Goal: Task Accomplishment & Management: Manage account settings

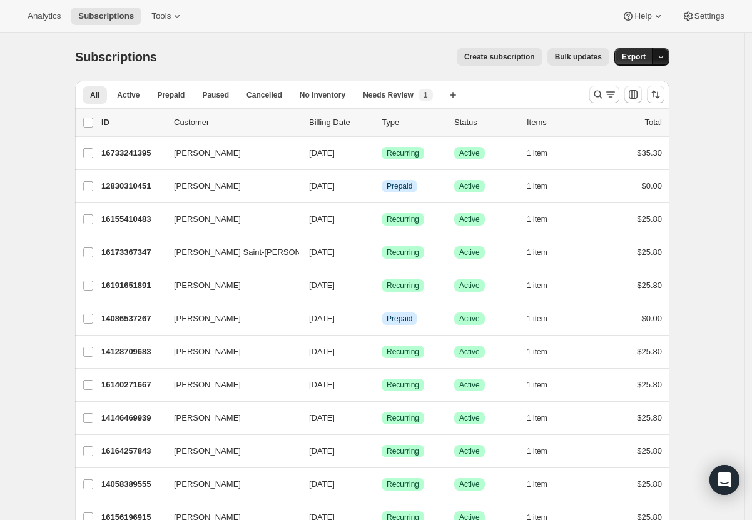
click at [665, 55] on icon "button" at bounding box center [661, 57] width 8 height 8
click at [629, 86] on span "Subscription data" at bounding box center [597, 82] width 63 height 9
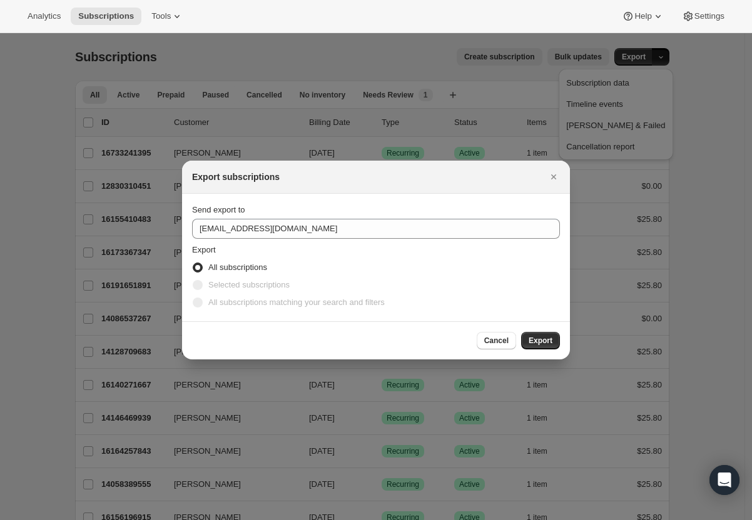
click at [236, 266] on span "All subscriptions" at bounding box center [237, 267] width 59 height 9
click at [193, 263] on input "All subscriptions" at bounding box center [193, 263] width 1 height 1
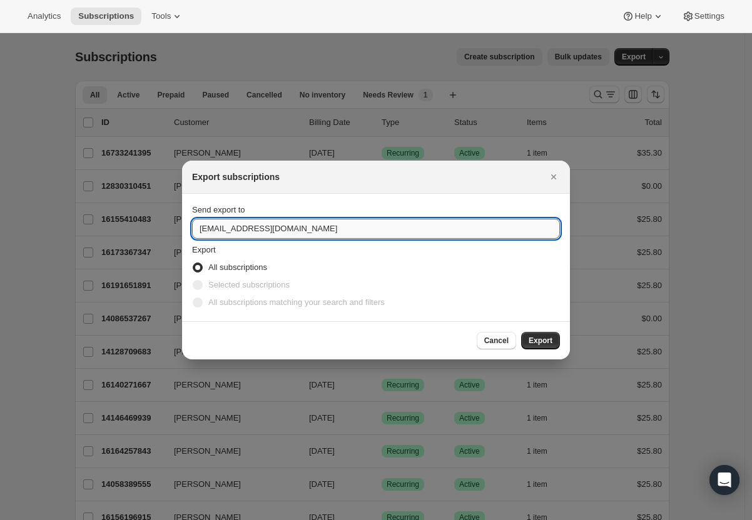
click at [235, 229] on input "[EMAIL_ADDRESS][DOMAIN_NAME]" at bounding box center [376, 229] width 368 height 20
click at [204, 229] on input "[EMAIL_ADDRESS][DOMAIN_NAME]" at bounding box center [376, 229] width 368 height 20
type input "katia@tokidos.com"
click at [547, 338] on span "Export" at bounding box center [540, 341] width 24 height 10
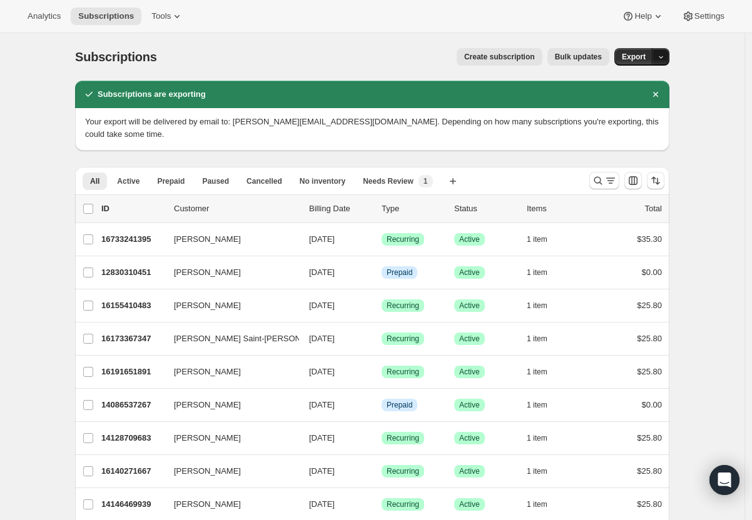
click at [665, 59] on icon "button" at bounding box center [661, 57] width 8 height 8
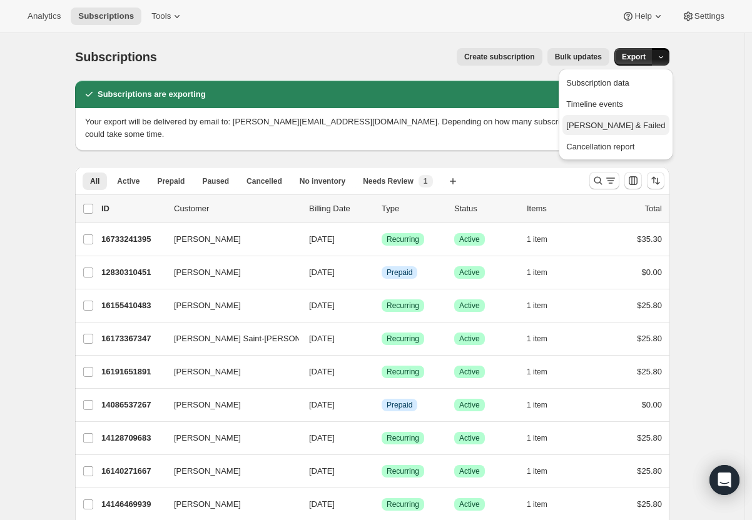
click at [642, 131] on span "Dunning & Failed" at bounding box center [615, 125] width 99 height 13
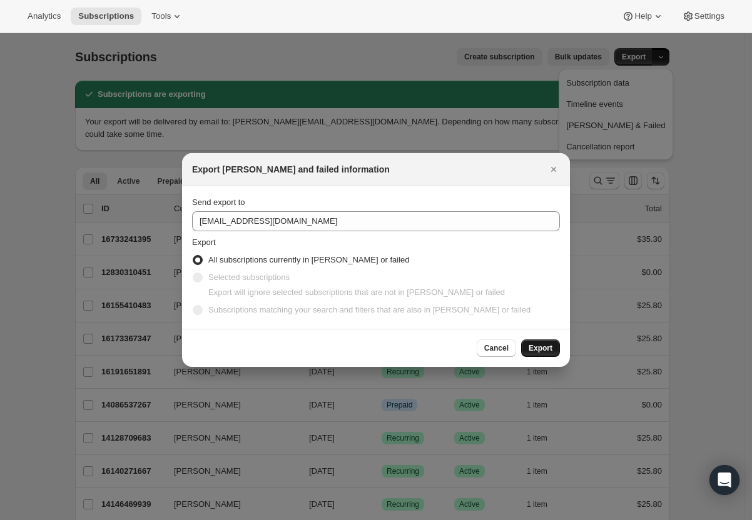
click at [552, 348] on span "Export" at bounding box center [540, 348] width 24 height 10
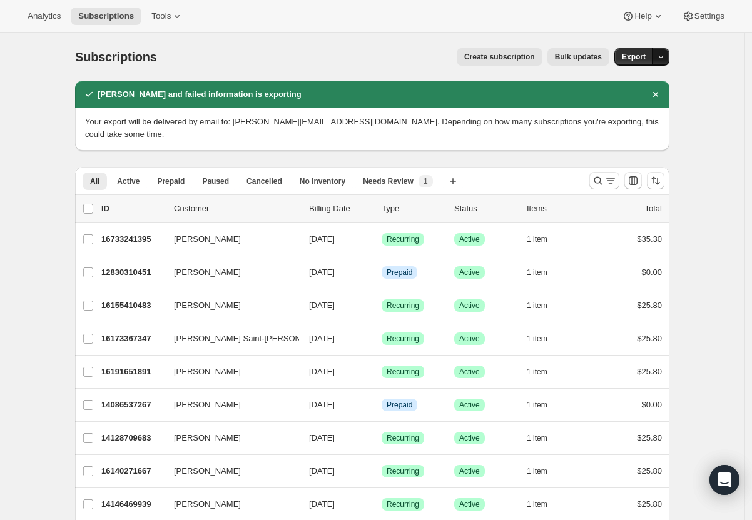
click at [663, 60] on icon "button" at bounding box center [661, 57] width 8 height 8
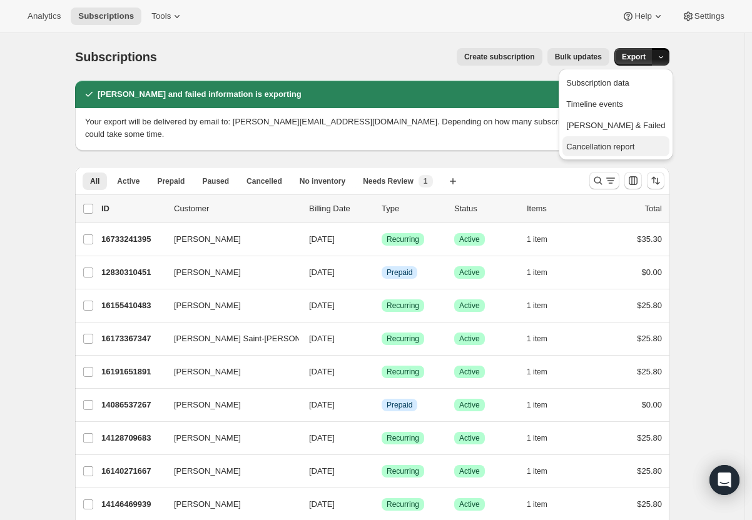
click at [634, 146] on span "Cancellation report" at bounding box center [600, 146] width 68 height 9
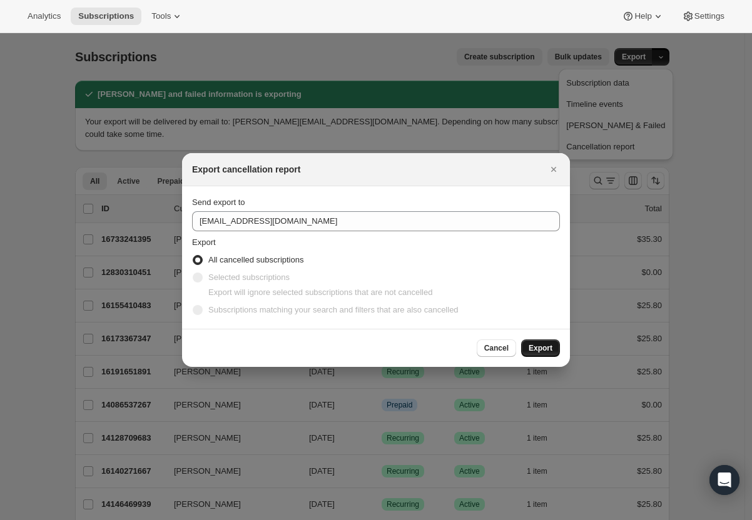
click at [537, 350] on span "Export" at bounding box center [540, 348] width 24 height 10
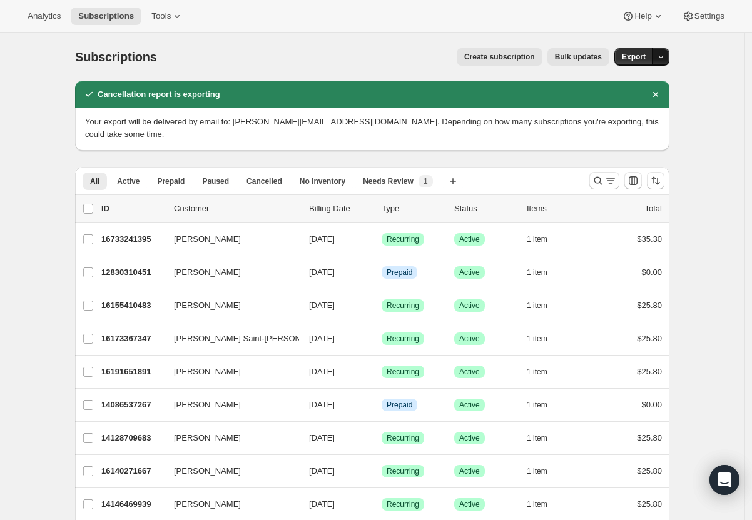
click at [669, 58] on button "button" at bounding box center [661, 57] width 18 height 18
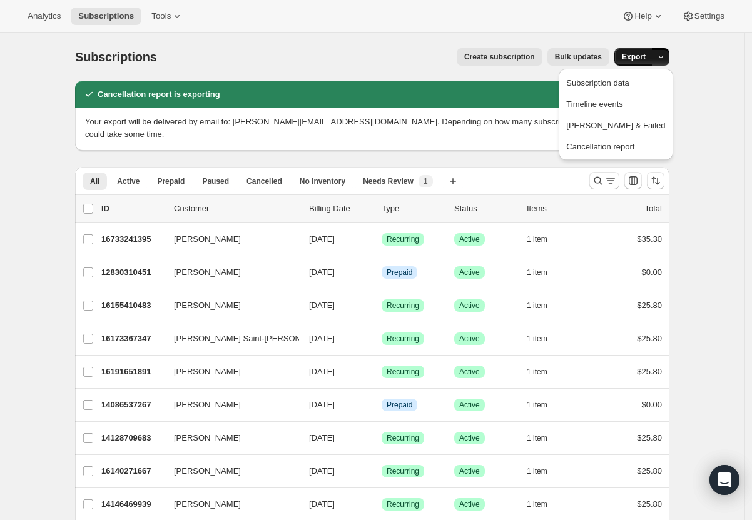
click at [645, 56] on span "Export" at bounding box center [634, 57] width 24 height 10
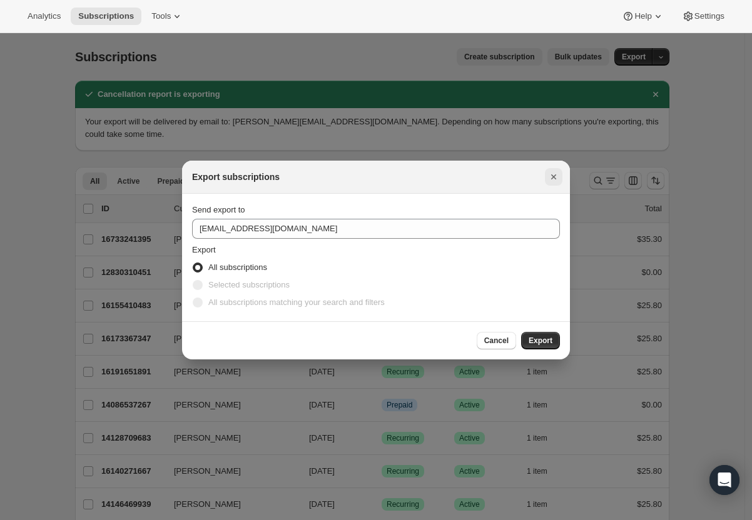
click at [552, 183] on icon "Close" at bounding box center [553, 177] width 13 height 13
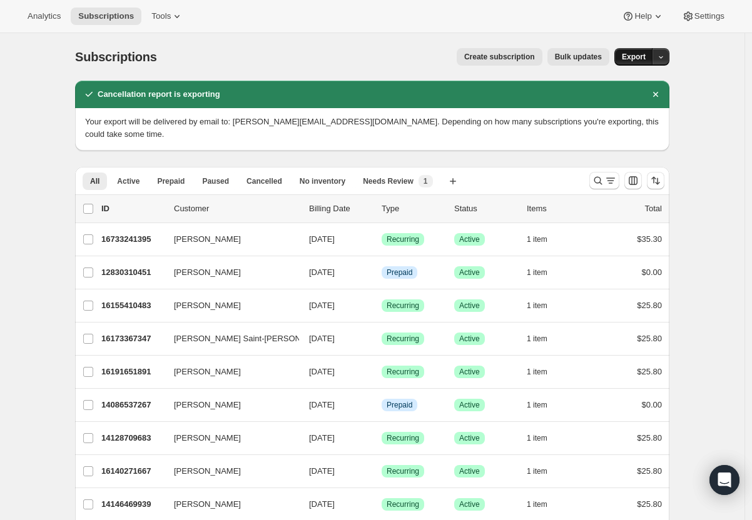
click at [640, 59] on span "Export" at bounding box center [634, 57] width 24 height 10
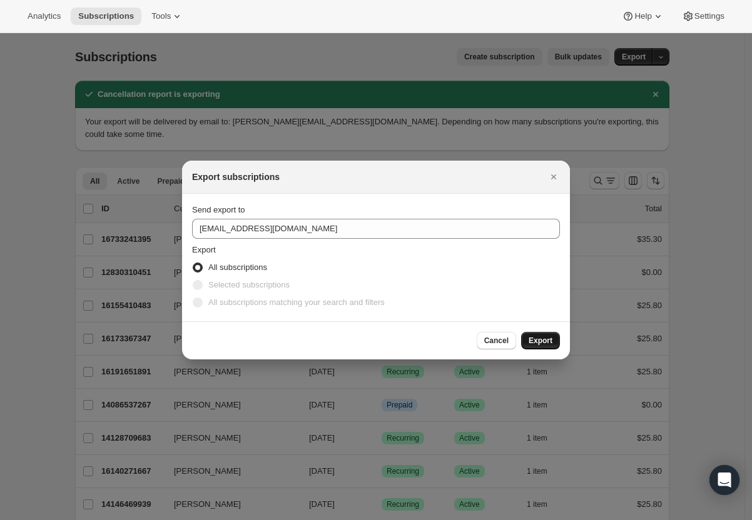
click at [545, 339] on span "Export" at bounding box center [540, 341] width 24 height 10
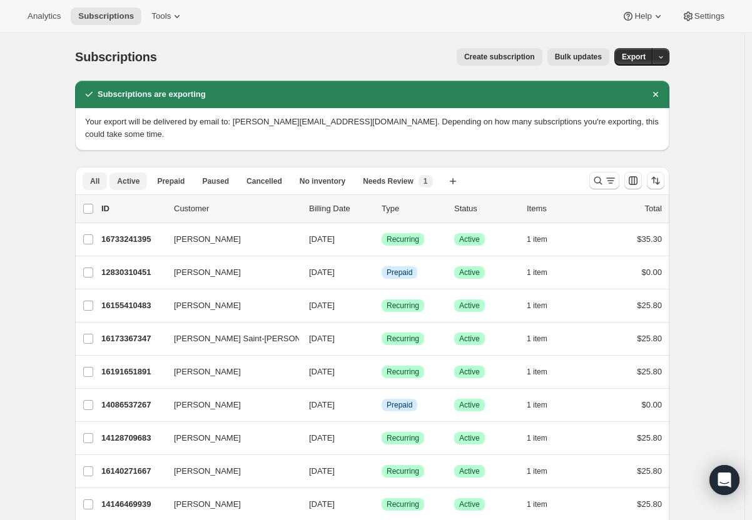
click at [136, 176] on span "Active" at bounding box center [128, 181] width 23 height 10
click at [635, 59] on span "Export" at bounding box center [634, 57] width 24 height 10
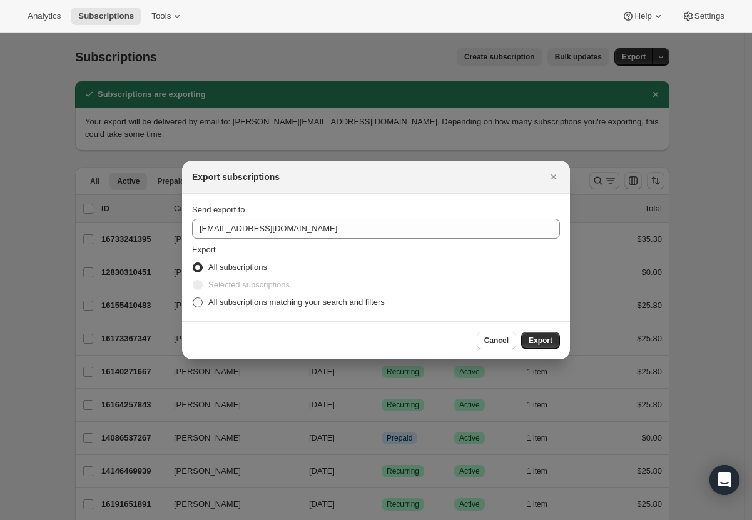
click at [261, 305] on span "All subscriptions matching your search and filters" at bounding box center [296, 302] width 176 height 9
click at [193, 298] on input "All subscriptions matching your search and filters" at bounding box center [193, 298] width 1 height 1
radio input "true"
click at [538, 339] on span "Export" at bounding box center [540, 341] width 24 height 10
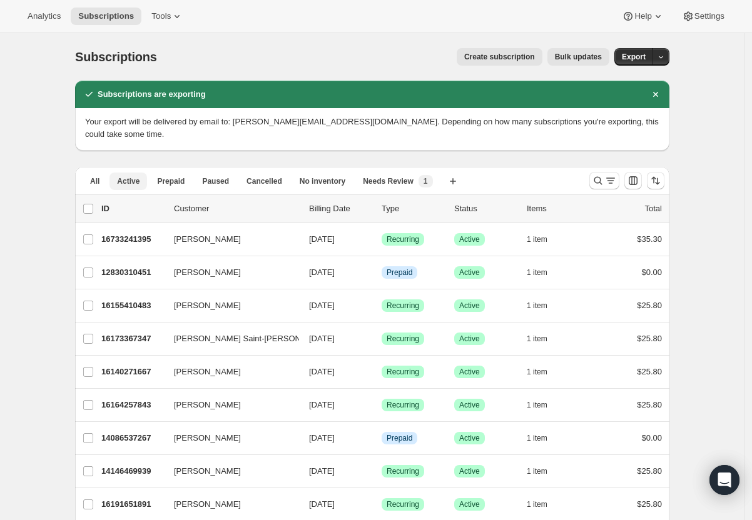
click at [139, 176] on span "Active" at bounding box center [128, 181] width 23 height 10
click at [184, 176] on span "Prepaid" at bounding box center [171, 181] width 28 height 10
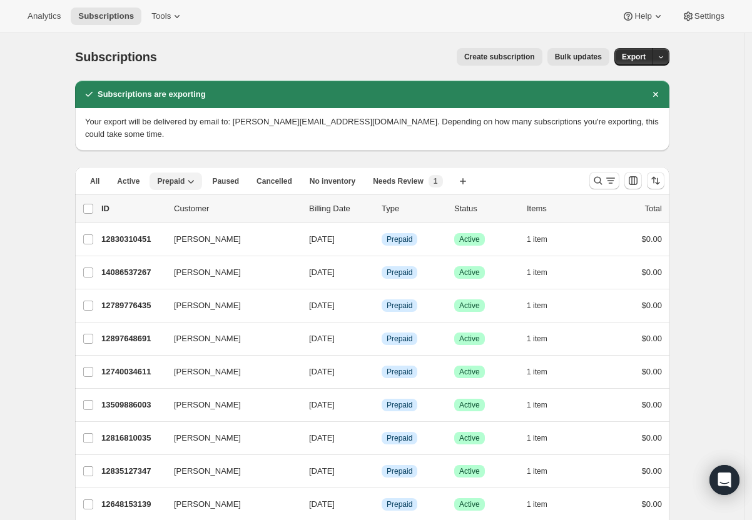
click at [196, 175] on icon "button" at bounding box center [190, 181] width 13 height 13
click at [197, 175] on icon "button" at bounding box center [190, 181] width 13 height 13
click at [639, 58] on span "Export" at bounding box center [634, 57] width 24 height 10
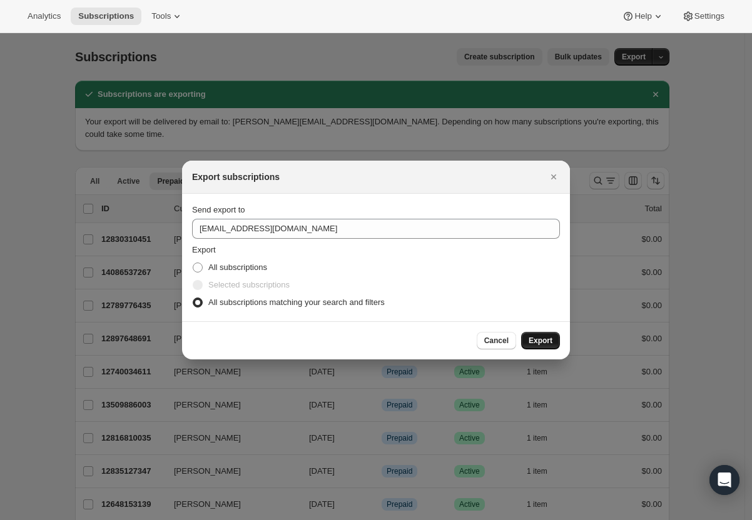
click at [548, 343] on span "Export" at bounding box center [540, 341] width 24 height 10
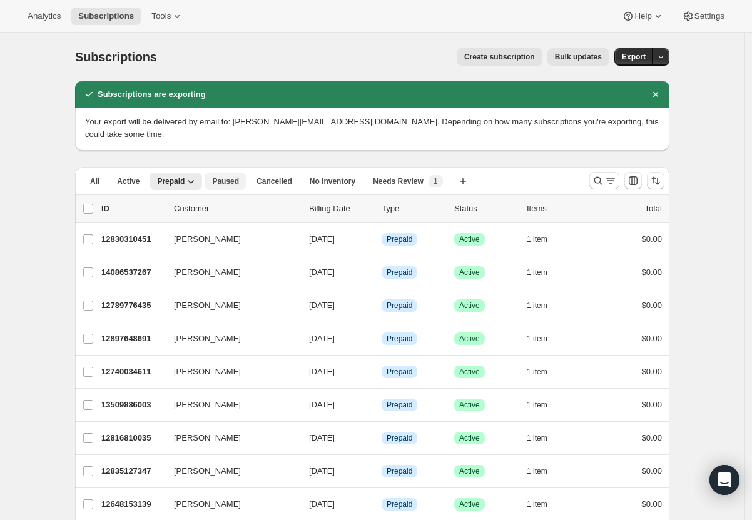
click at [233, 176] on span "Paused" at bounding box center [225, 181] width 27 height 10
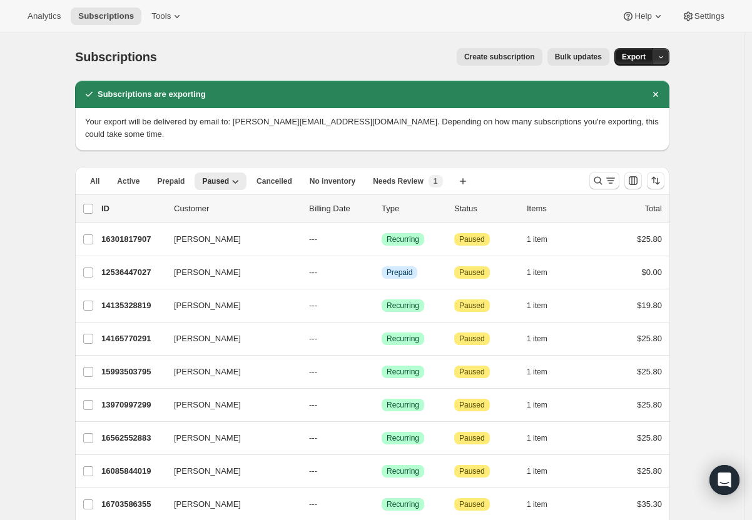
click at [637, 62] on button "Export" at bounding box center [633, 57] width 39 height 18
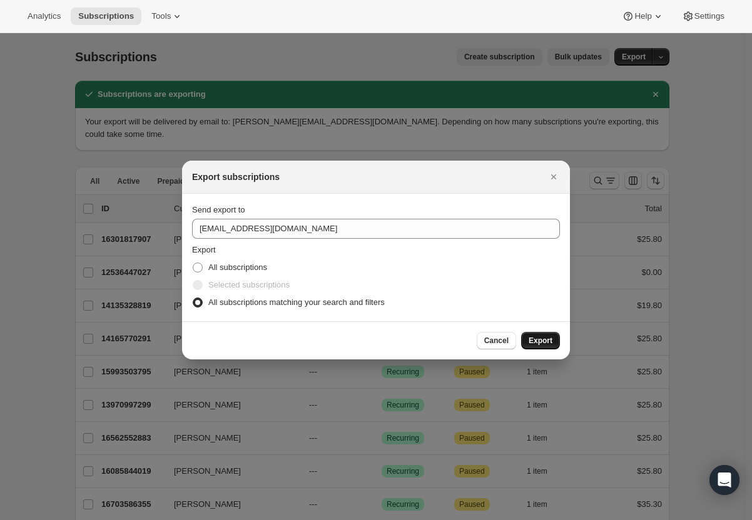
click at [545, 341] on span "Export" at bounding box center [540, 341] width 24 height 10
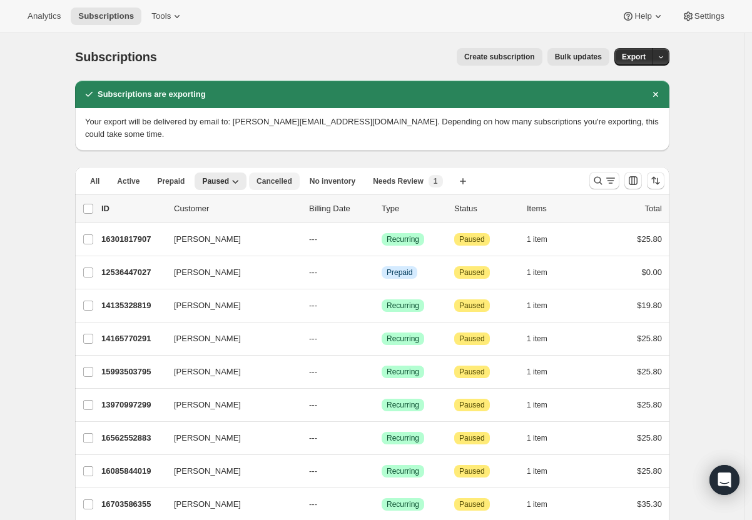
click at [290, 176] on span "Cancelled" at bounding box center [274, 181] width 36 height 10
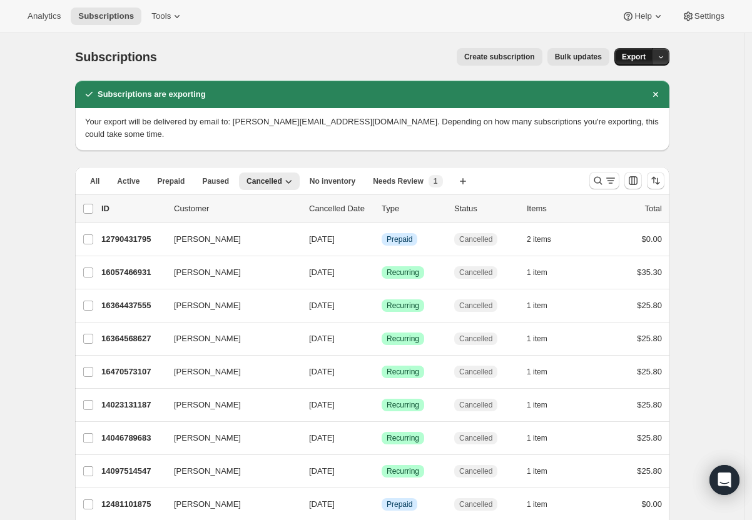
click at [642, 62] on button "Export" at bounding box center [633, 57] width 39 height 18
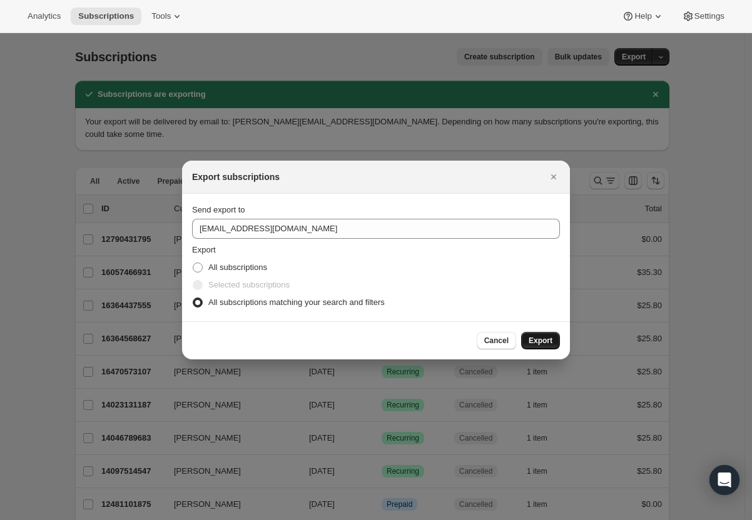
click at [548, 341] on span "Export" at bounding box center [540, 341] width 24 height 10
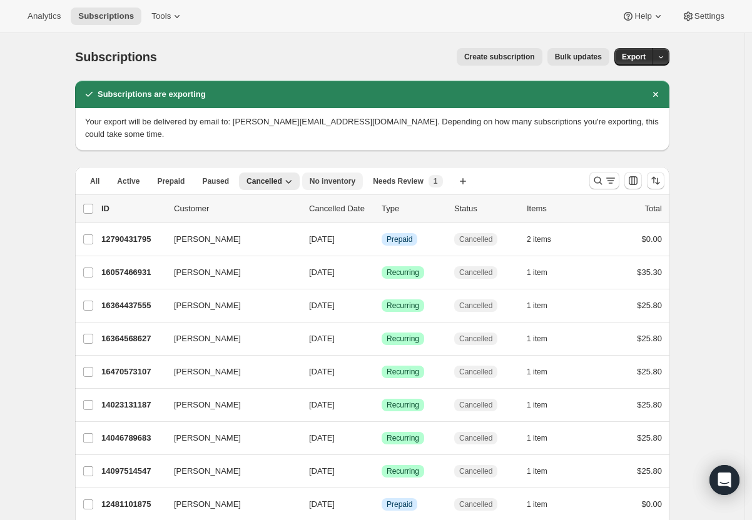
click at [341, 176] on span "No inventory" at bounding box center [333, 181] width 46 height 10
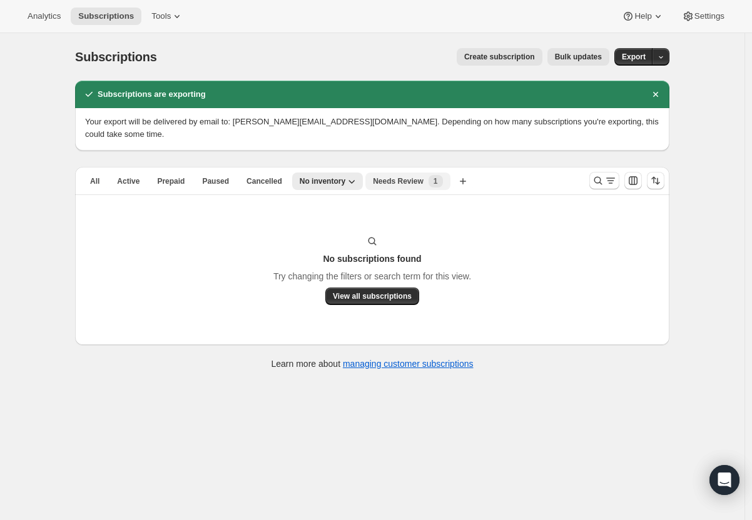
click at [400, 176] on span "Needs Review" at bounding box center [398, 181] width 51 height 10
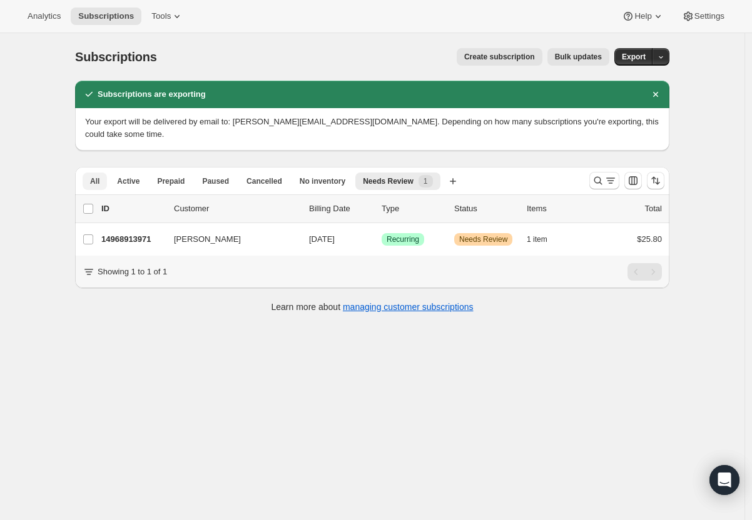
click at [96, 176] on span "All" at bounding box center [94, 181] width 9 height 10
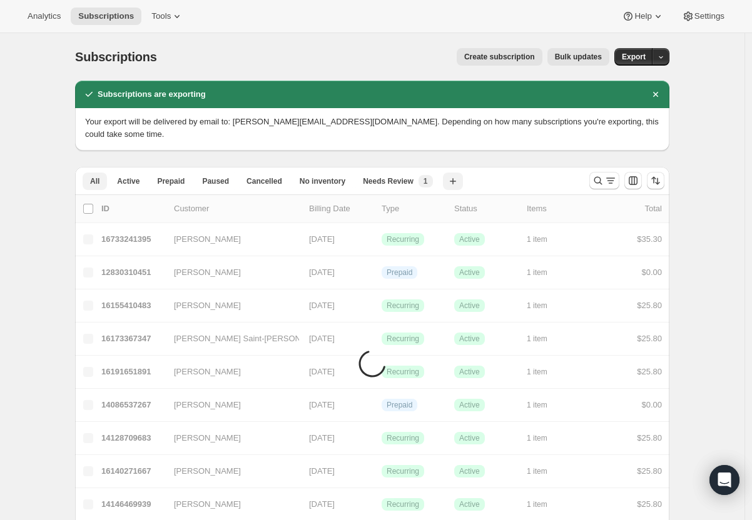
click at [413, 176] on span "Needs Review" at bounding box center [388, 181] width 51 height 10
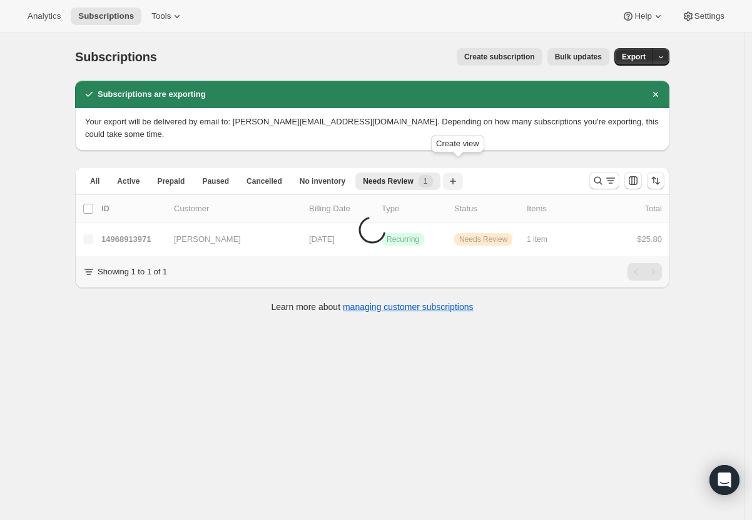
click at [457, 175] on icon "button" at bounding box center [453, 181] width 13 height 13
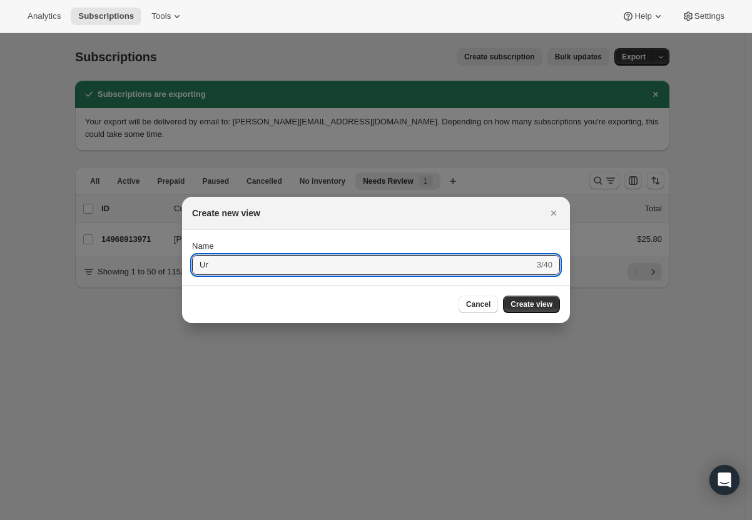
type input "U"
type input "teste"
click at [208, 237] on button "Submit" at bounding box center [210, 236] width 36 height 13
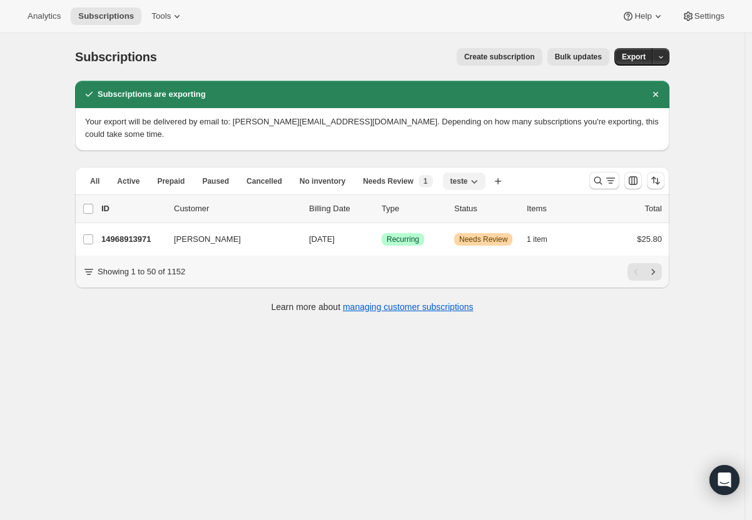
click at [480, 175] on icon "button" at bounding box center [474, 181] width 13 height 13
click at [461, 176] on span "teste" at bounding box center [459, 181] width 18 height 10
click at [504, 175] on icon "button" at bounding box center [498, 181] width 13 height 13
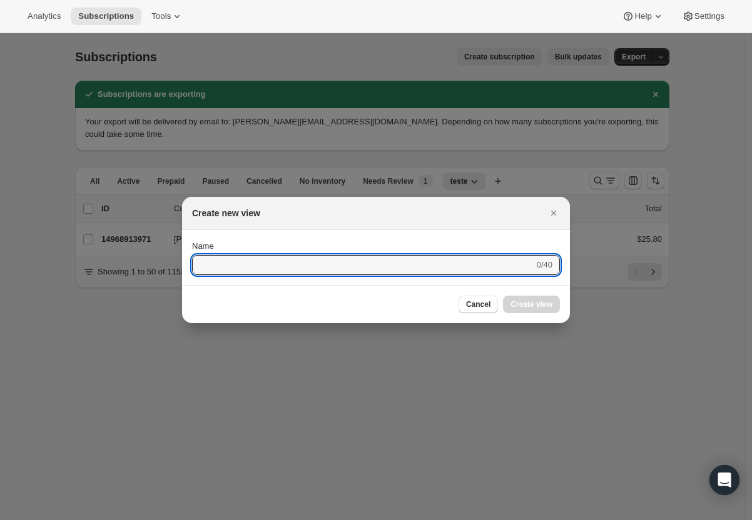
click at [502, 171] on div at bounding box center [376, 260] width 752 height 520
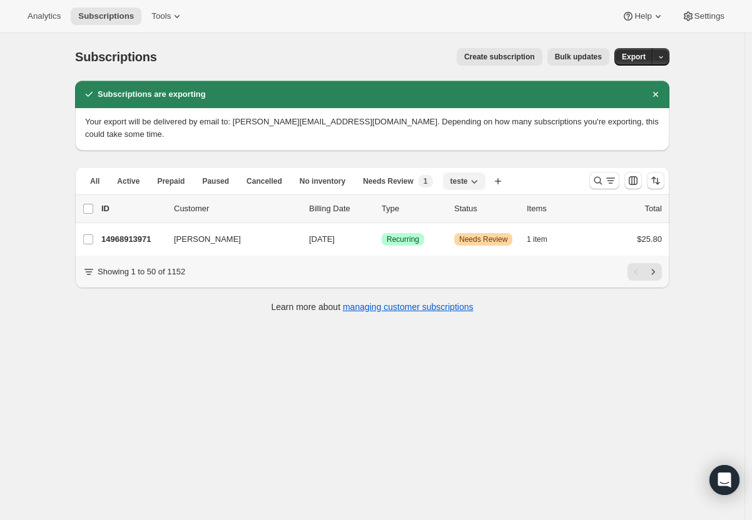
click at [480, 175] on icon "button" at bounding box center [474, 181] width 13 height 13
click at [483, 233] on span "Delete view" at bounding box center [471, 236] width 42 height 9
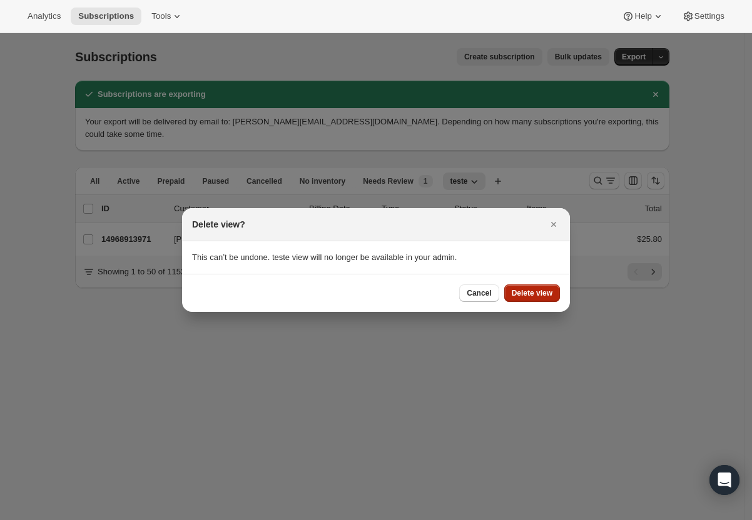
click at [558, 295] on button "Delete view" at bounding box center [532, 294] width 56 height 18
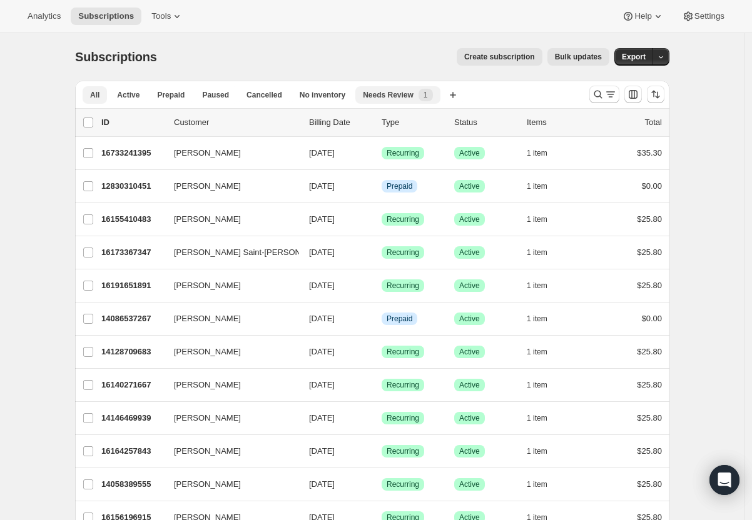
click at [99, 91] on span "All" at bounding box center [94, 95] width 9 height 10
click at [617, 94] on icon "Search and filter results" at bounding box center [610, 94] width 13 height 13
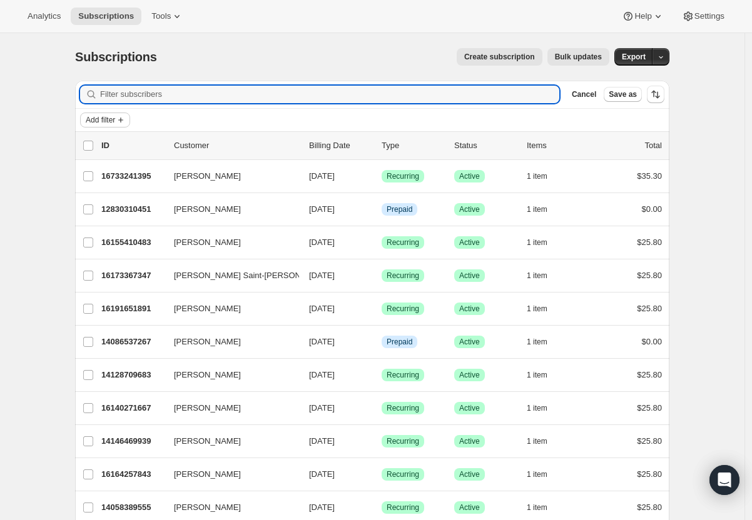
click at [103, 122] on span "Add filter" at bounding box center [100, 120] width 29 height 10
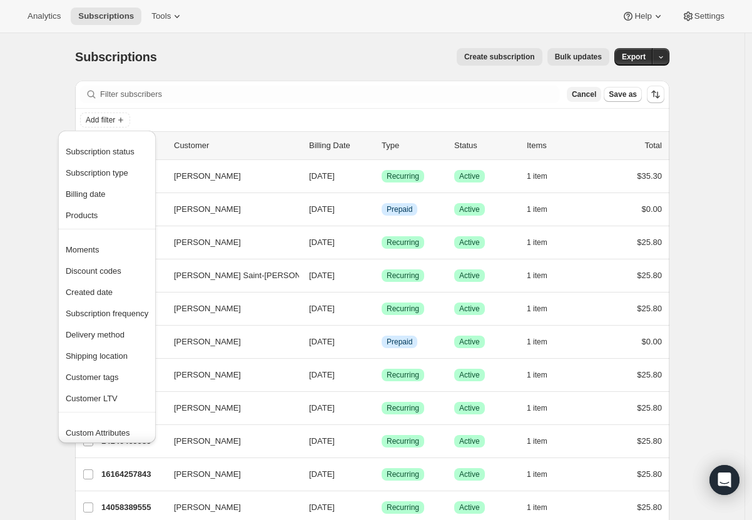
click at [593, 97] on span "Cancel" at bounding box center [584, 94] width 24 height 10
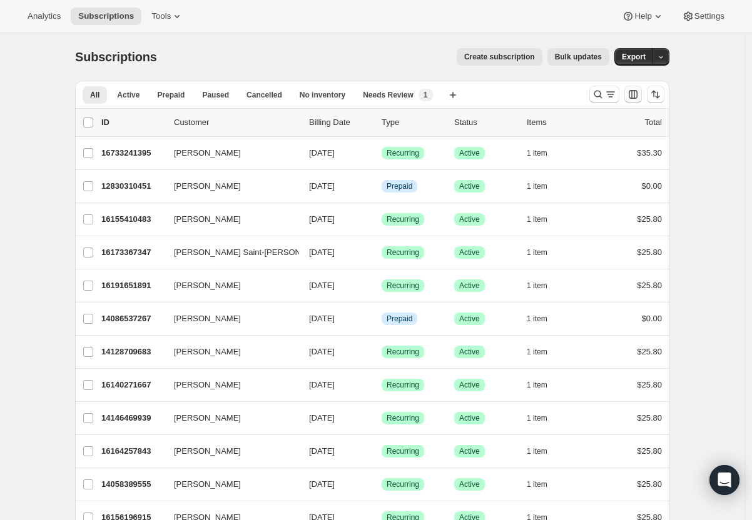
click at [639, 99] on icon "Customize table column order and visibility" at bounding box center [633, 94] width 13 height 13
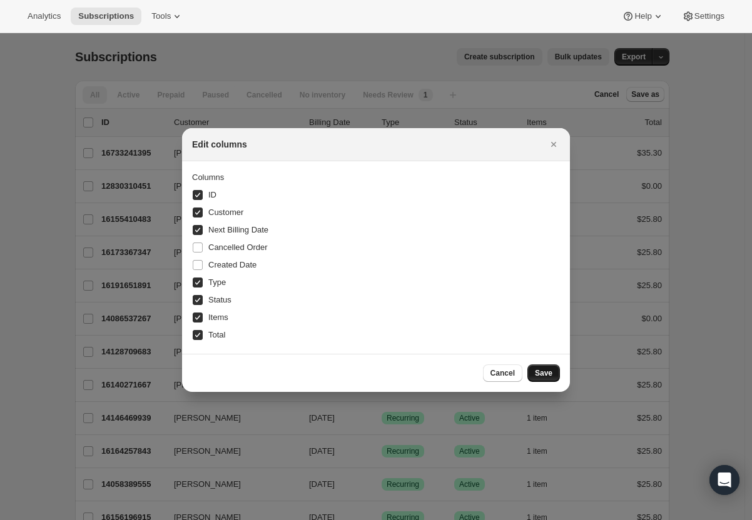
click at [537, 372] on span "Save" at bounding box center [544, 373] width 18 height 10
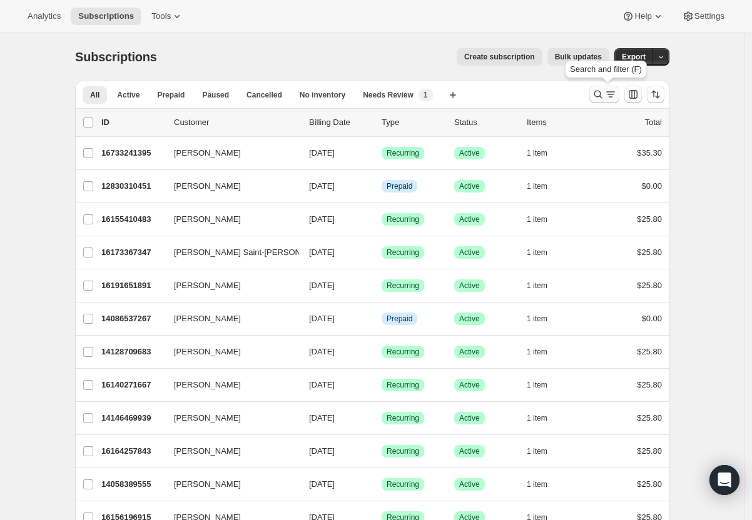
click at [614, 95] on icon "Search and filter results" at bounding box center [610, 94] width 13 height 13
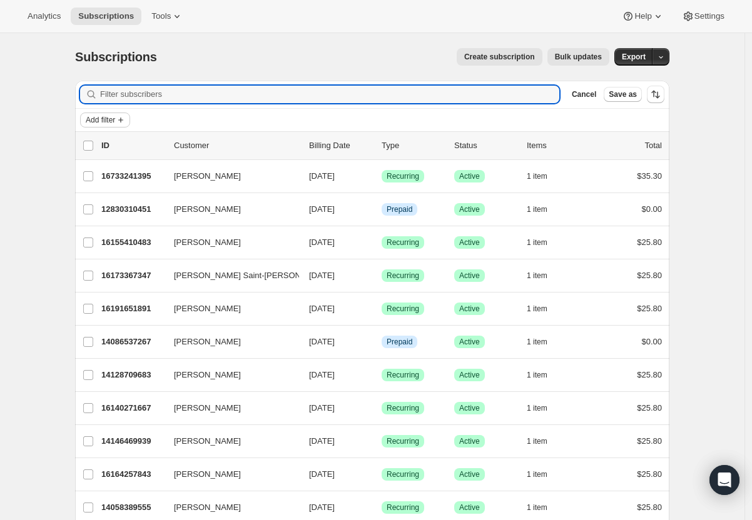
click at [115, 118] on span "Add filter" at bounding box center [100, 120] width 29 height 10
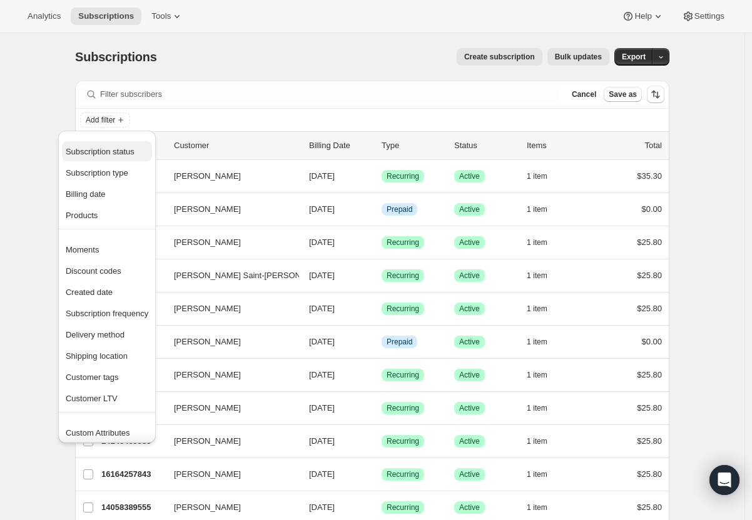
click at [146, 154] on span "Subscription status" at bounding box center [107, 152] width 83 height 13
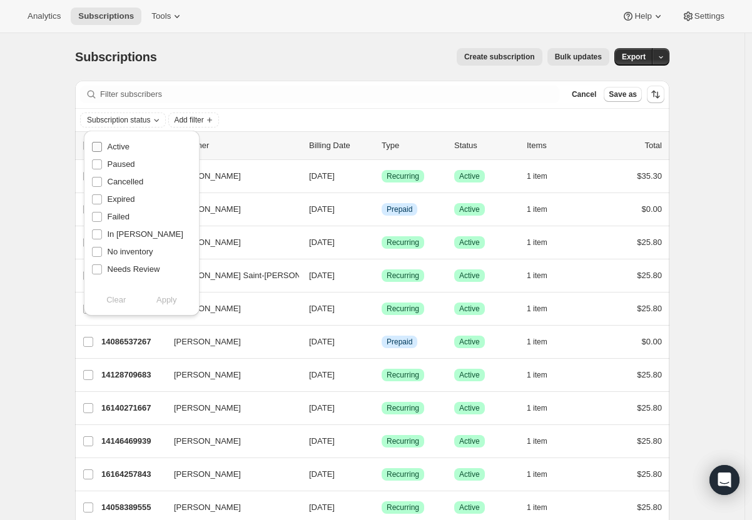
click at [125, 150] on span "Active" at bounding box center [119, 146] width 22 height 9
click at [102, 150] on input "Active" at bounding box center [97, 147] width 10 height 10
checkbox input "true"
click at [197, 123] on span "Add filter" at bounding box center [188, 120] width 29 height 10
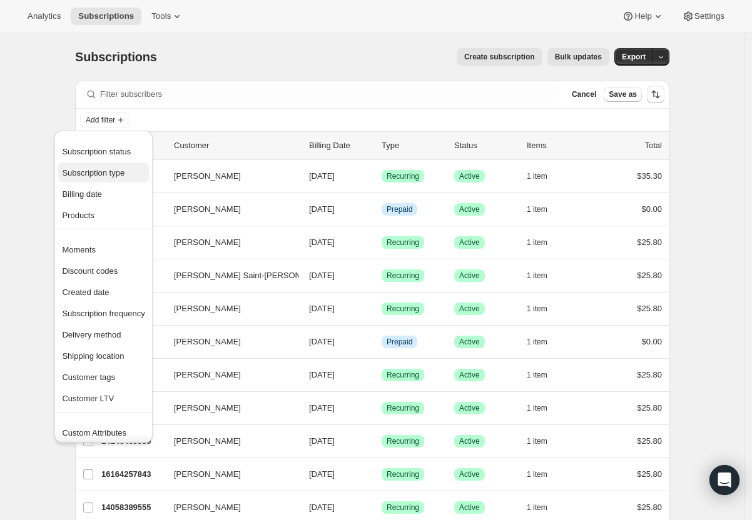
click at [124, 172] on span "Subscription type" at bounding box center [93, 172] width 63 height 9
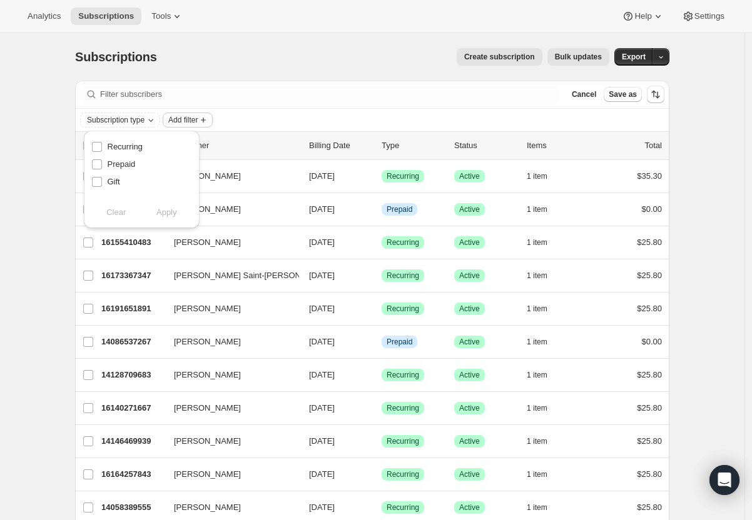
click at [198, 122] on span "Add filter" at bounding box center [182, 120] width 29 height 10
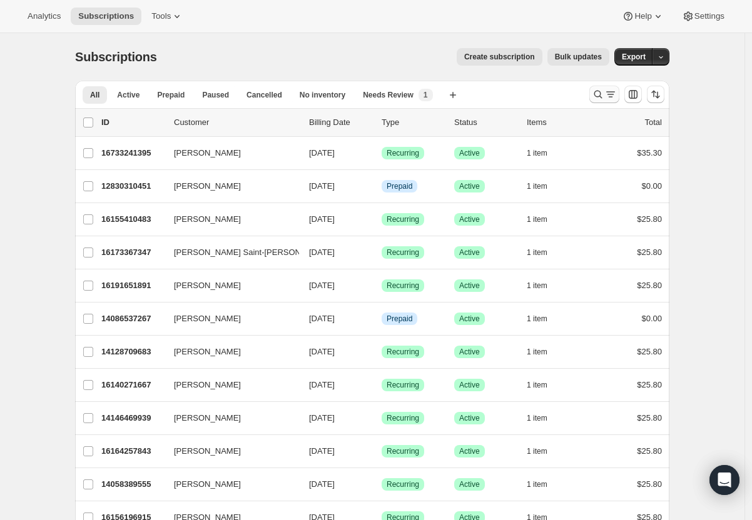
click at [604, 94] on icon "Search and filter results" at bounding box center [598, 94] width 13 height 13
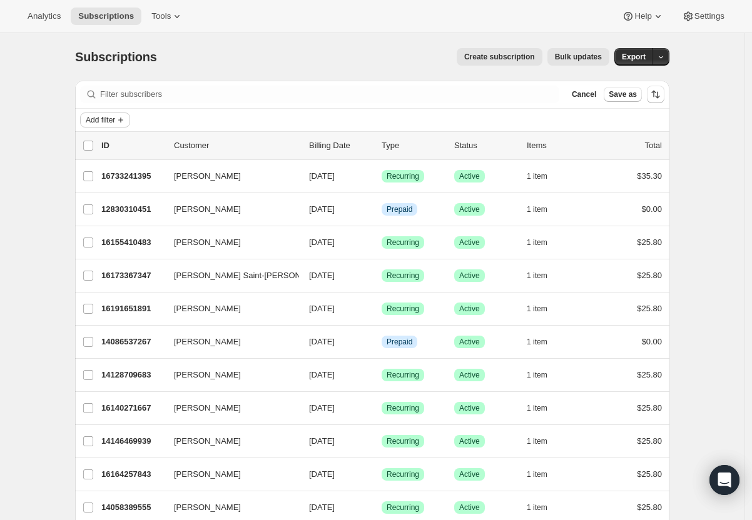
click at [104, 116] on span "Add filter" at bounding box center [100, 120] width 29 height 10
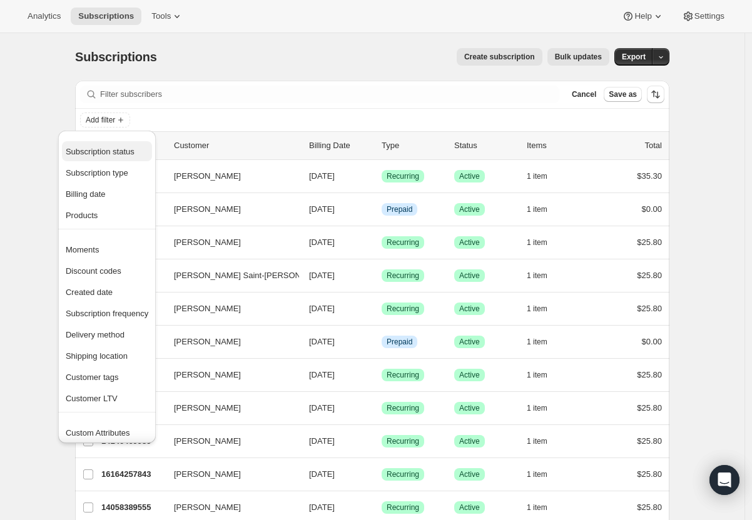
click at [108, 146] on span "Subscription status" at bounding box center [107, 152] width 83 height 13
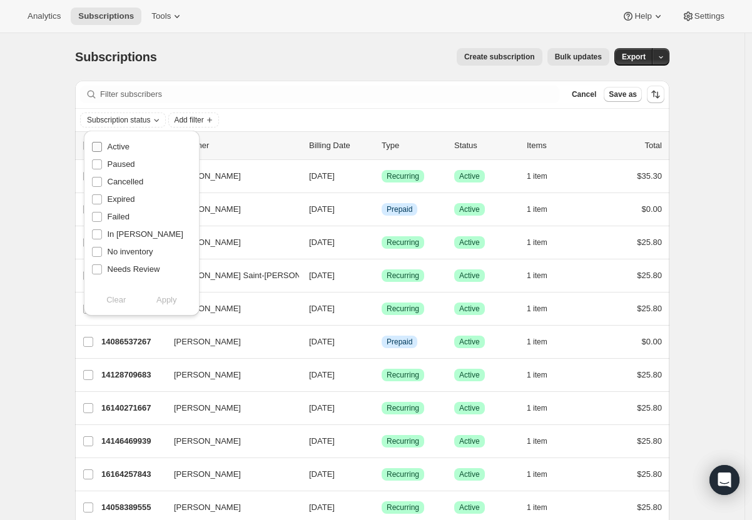
click at [120, 144] on span "Active" at bounding box center [119, 146] width 22 height 9
click at [102, 144] on input "Active" at bounding box center [97, 147] width 10 height 10
checkbox input "true"
click at [203, 118] on span "Add filter" at bounding box center [188, 120] width 29 height 10
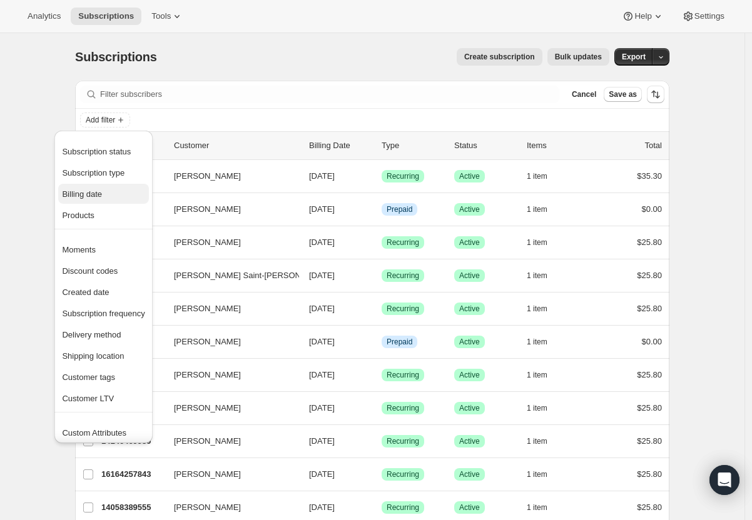
click at [130, 198] on span "Billing date" at bounding box center [103, 194] width 83 height 13
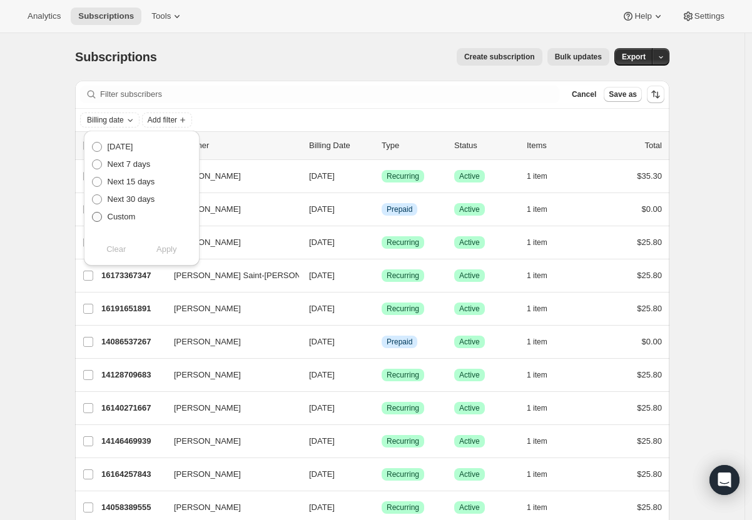
click at [133, 218] on span "Custom" at bounding box center [122, 216] width 28 height 9
click at [93, 213] on input "Custom" at bounding box center [92, 212] width 1 height 1
radio input "true"
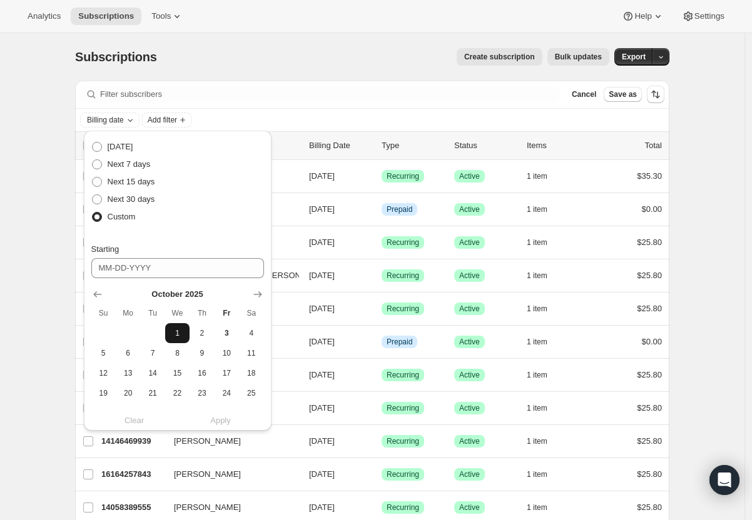
click at [176, 333] on span "1" at bounding box center [177, 333] width 14 height 10
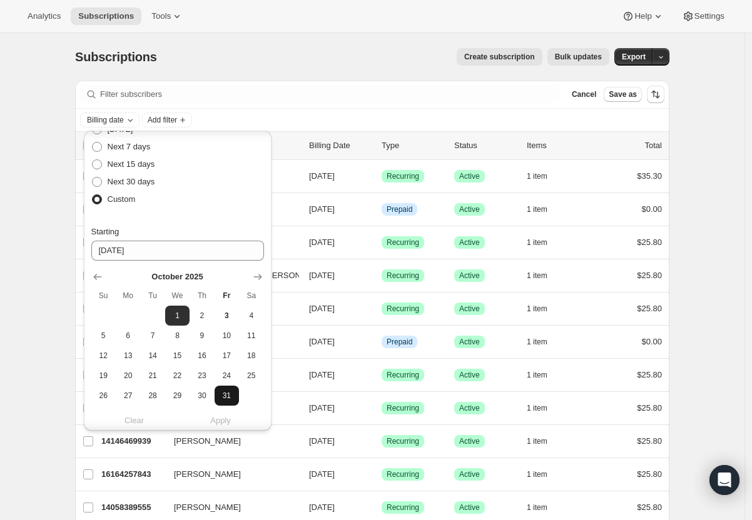
click at [225, 396] on span "31" at bounding box center [227, 396] width 14 height 10
click at [168, 315] on button "1" at bounding box center [177, 316] width 24 height 20
type input "10-01-2025"
click at [178, 318] on span "1" at bounding box center [177, 316] width 14 height 10
click at [236, 191] on div "Custom" at bounding box center [177, 200] width 173 height 18
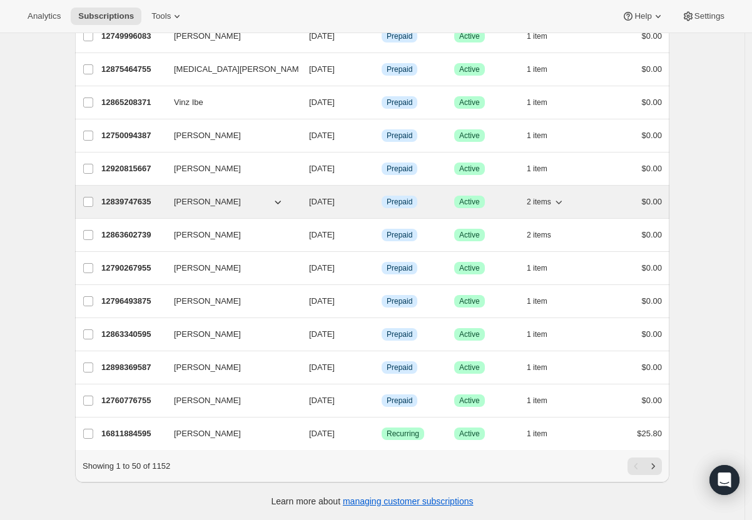
scroll to position [0, 0]
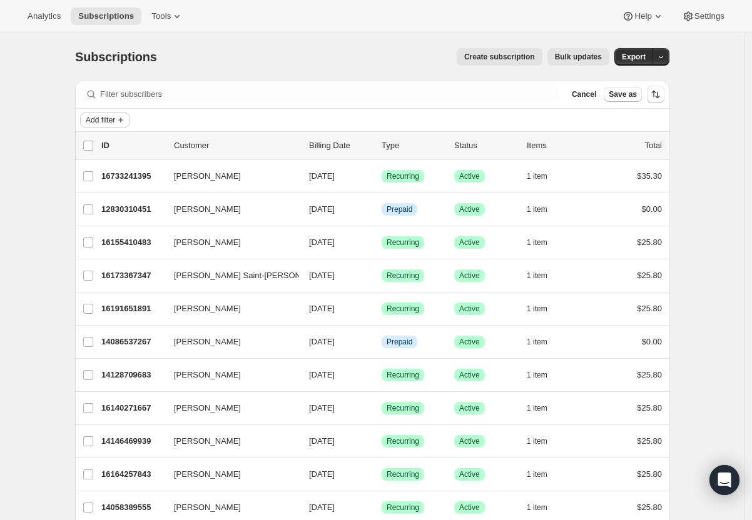
click at [124, 118] on icon "Add filter" at bounding box center [121, 120] width 10 height 10
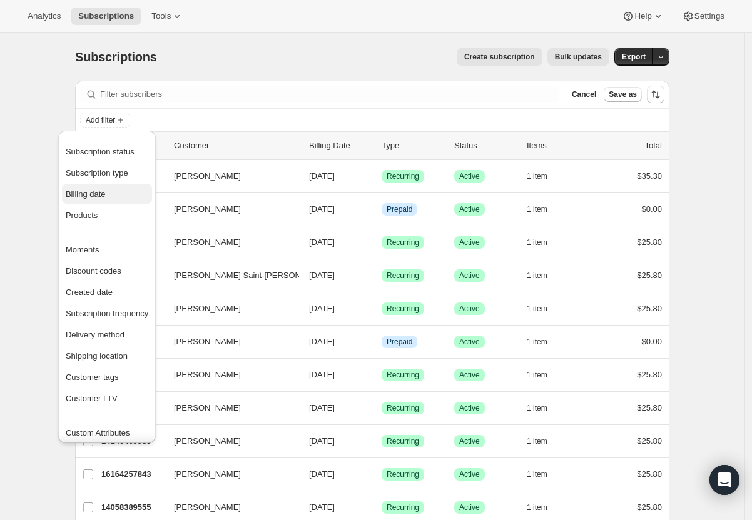
click at [132, 194] on span "Billing date" at bounding box center [107, 194] width 83 height 13
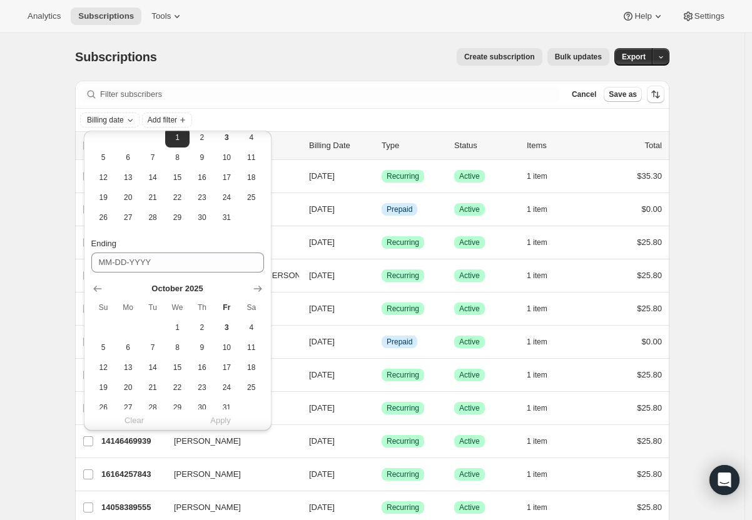
scroll to position [230, 0]
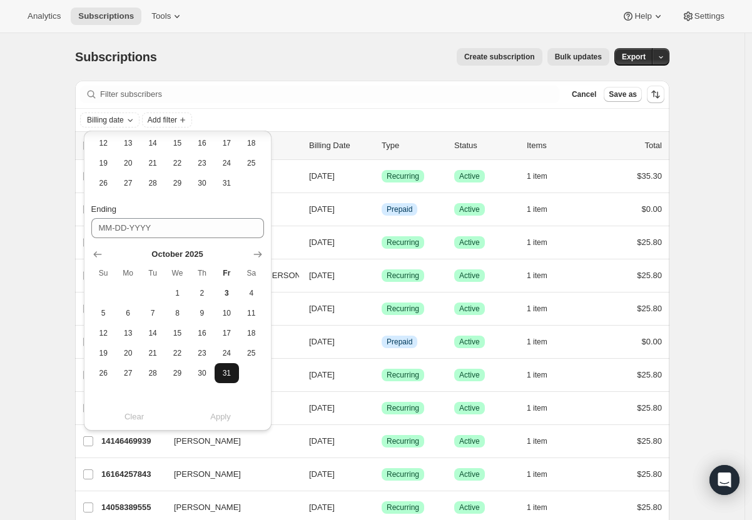
click at [228, 373] on span "31" at bounding box center [227, 373] width 14 height 10
type input "10-31-2025"
click at [222, 416] on span "Apply" at bounding box center [220, 417] width 21 height 13
click at [330, 73] on div "Subscriptions. This page is ready Subscriptions Create subscription Bulk update…" at bounding box center [372, 57] width 594 height 48
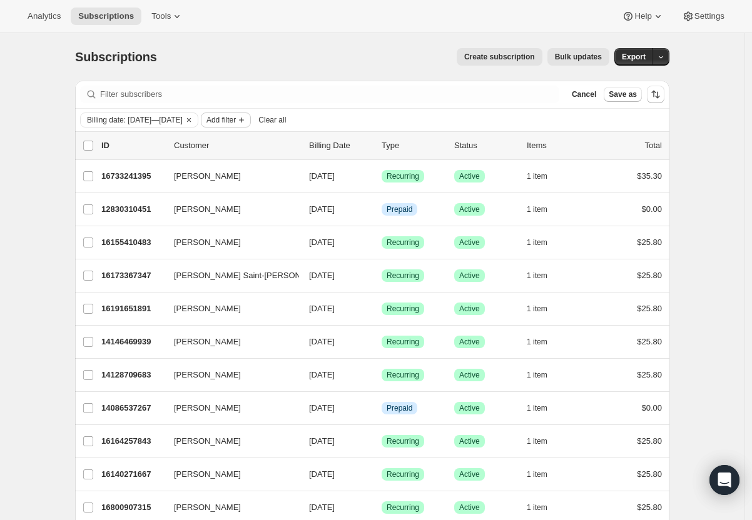
click at [236, 124] on span "Add filter" at bounding box center [220, 120] width 29 height 10
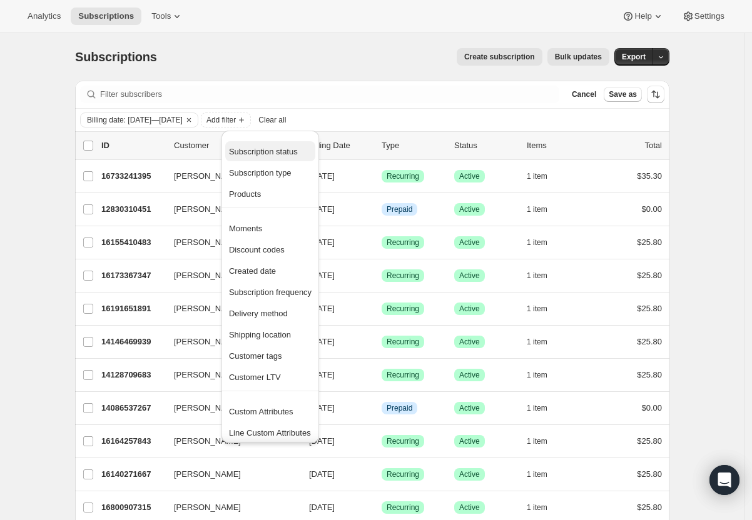
click at [285, 153] on span "Subscription status" at bounding box center [263, 151] width 69 height 9
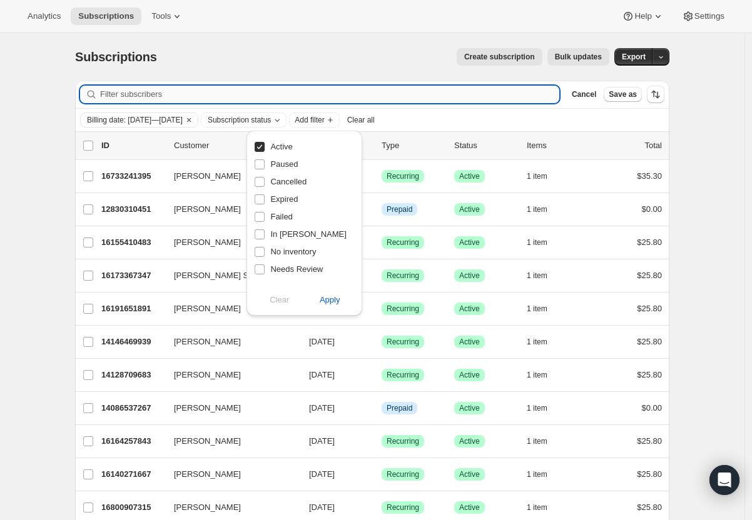
click at [344, 100] on input "Filter subscribers" at bounding box center [329, 95] width 459 height 18
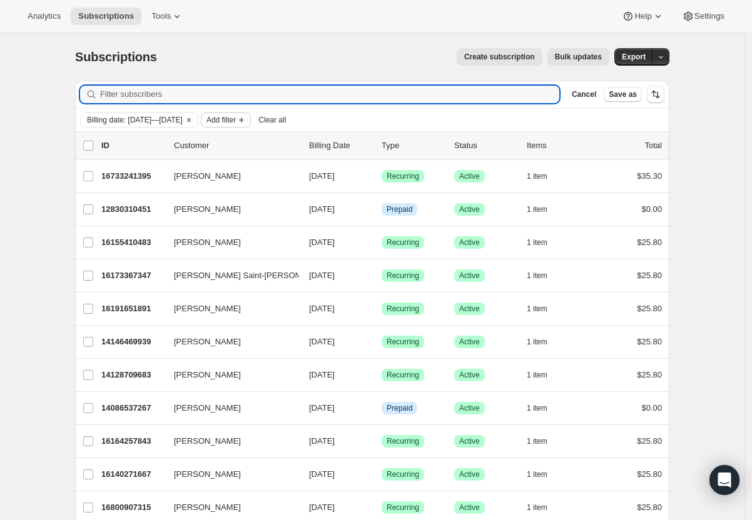
click at [236, 123] on span "Add filter" at bounding box center [220, 120] width 29 height 10
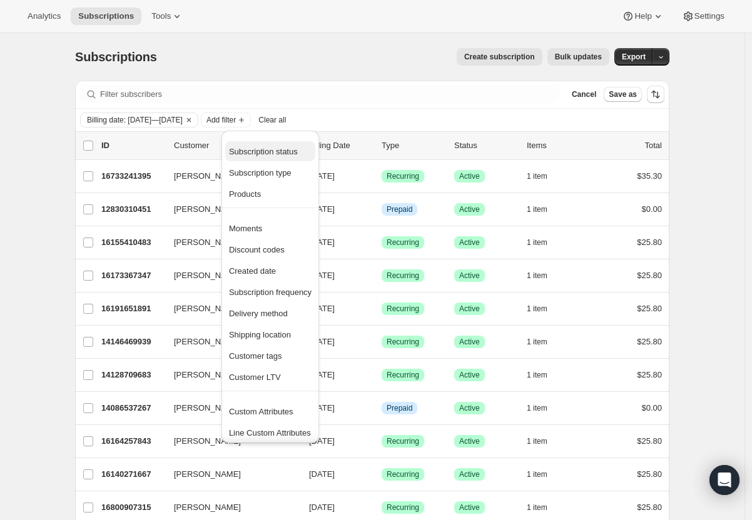
click at [286, 153] on span "Subscription status" at bounding box center [263, 151] width 69 height 9
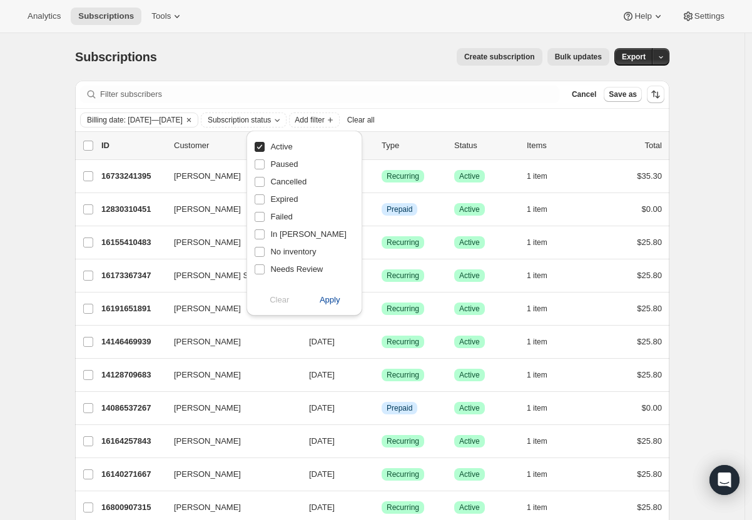
click at [333, 306] on button "Apply" at bounding box center [330, 300] width 66 height 20
click at [327, 121] on span "Add filter" at bounding box center [312, 120] width 29 height 10
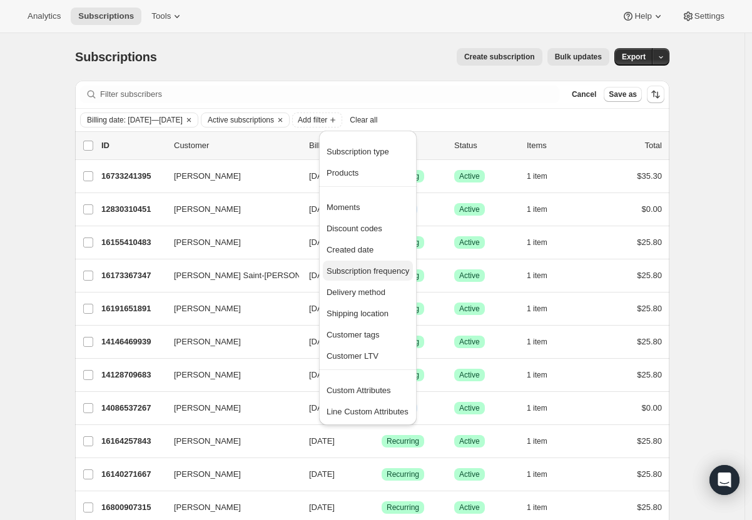
click at [388, 271] on span "Subscription frequency" at bounding box center [367, 270] width 83 height 9
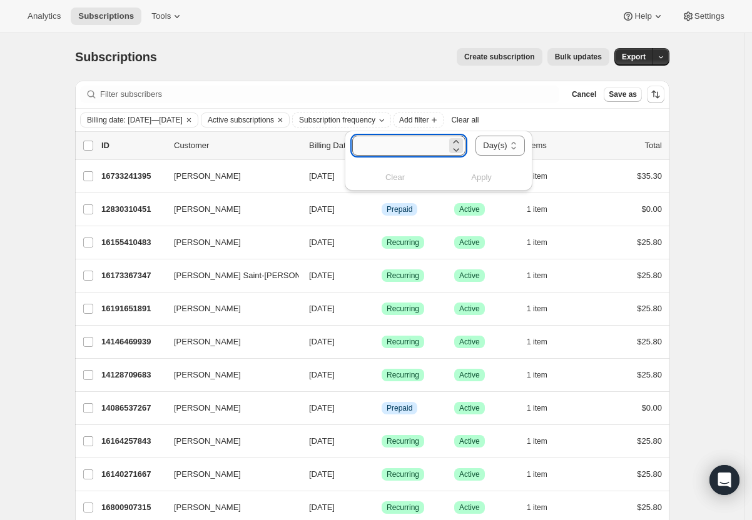
click at [444, 148] on input "number" at bounding box center [399, 146] width 95 height 20
click at [413, 71] on div "Subscriptions. This page is ready Subscriptions Create subscription Bulk update…" at bounding box center [372, 57] width 594 height 48
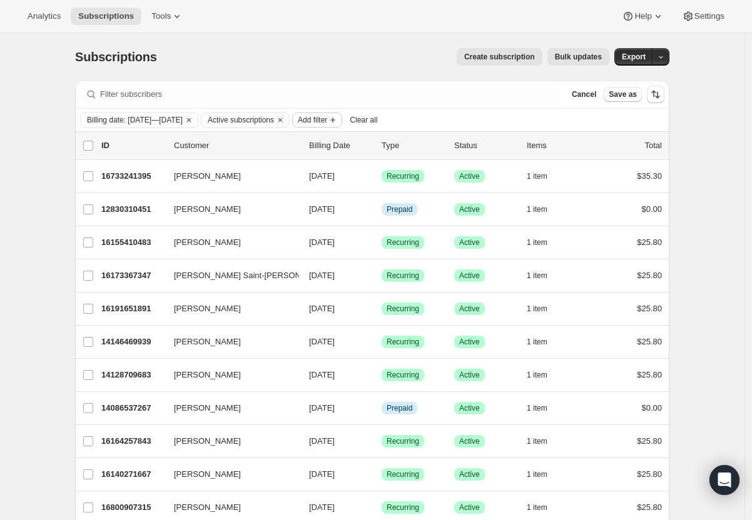
click at [327, 119] on span "Add filter" at bounding box center [312, 120] width 29 height 10
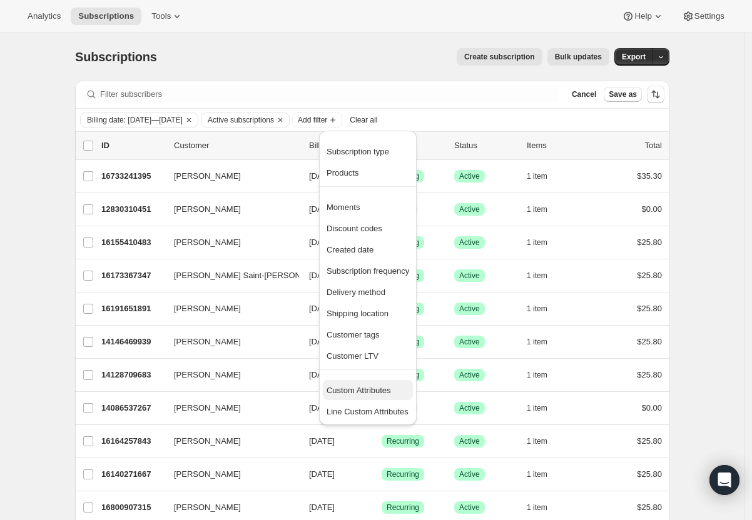
click at [390, 391] on span "Custom Attributes" at bounding box center [358, 390] width 64 height 9
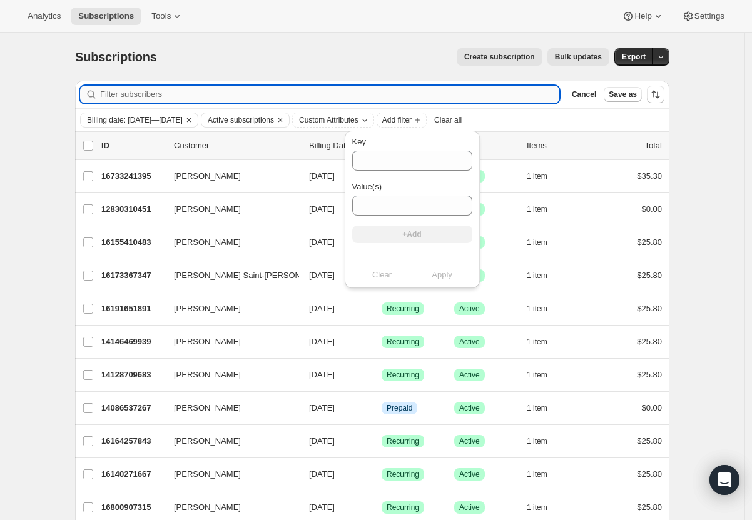
click at [428, 95] on input "Filter subscribers" at bounding box center [329, 95] width 459 height 18
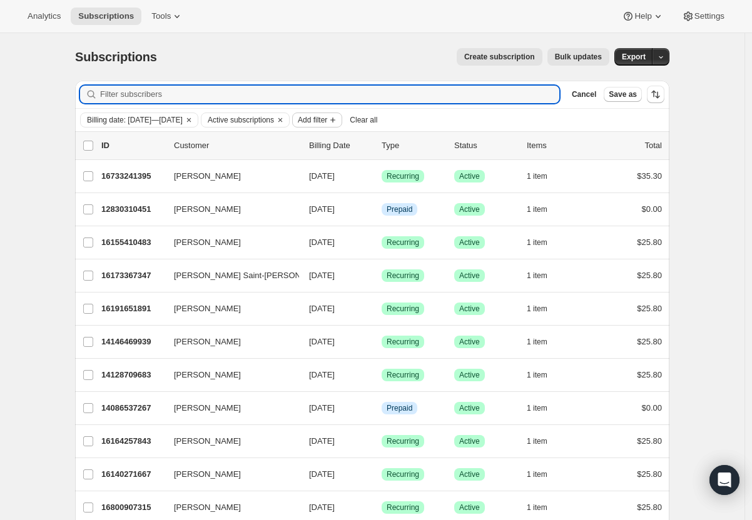
click at [327, 115] on span "Add filter" at bounding box center [312, 120] width 29 height 10
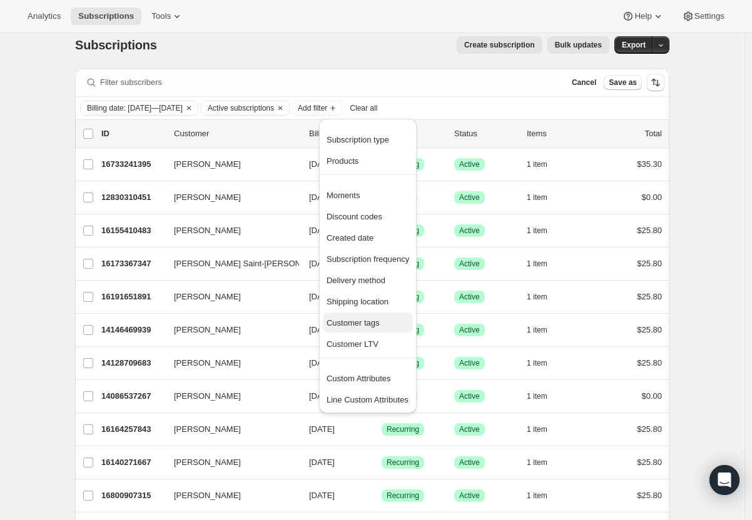
scroll to position [0, 0]
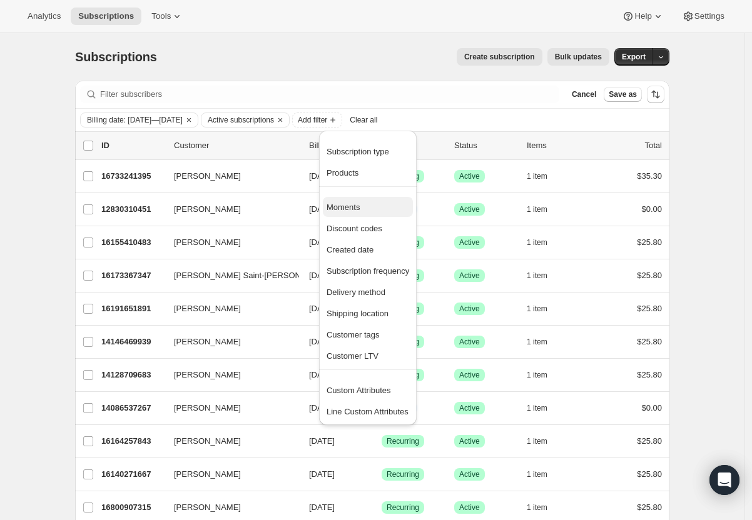
click at [353, 205] on span "Moments" at bounding box center [342, 207] width 33 height 9
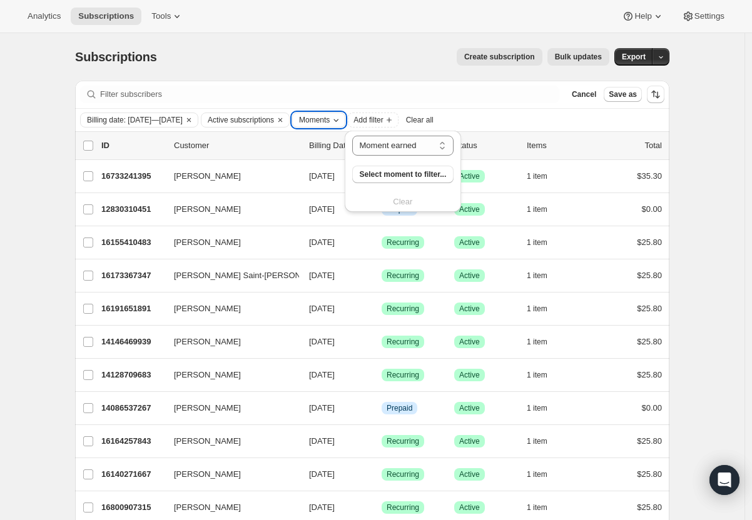
click at [330, 121] on span "Moments" at bounding box center [314, 120] width 31 height 10
click at [398, 106] on div "Filter subscribers Cancel Save as" at bounding box center [372, 95] width 594 height 28
click at [338, 122] on icon "Add filter" at bounding box center [333, 120] width 10 height 10
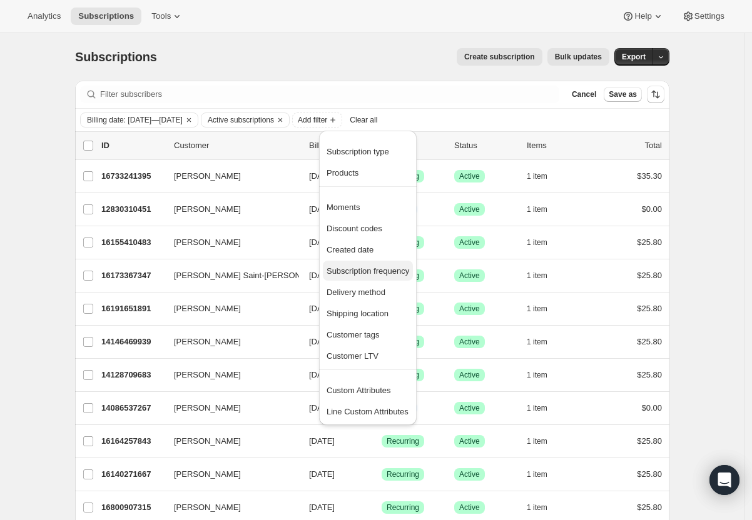
click at [391, 275] on span "Subscription frequency" at bounding box center [367, 270] width 83 height 9
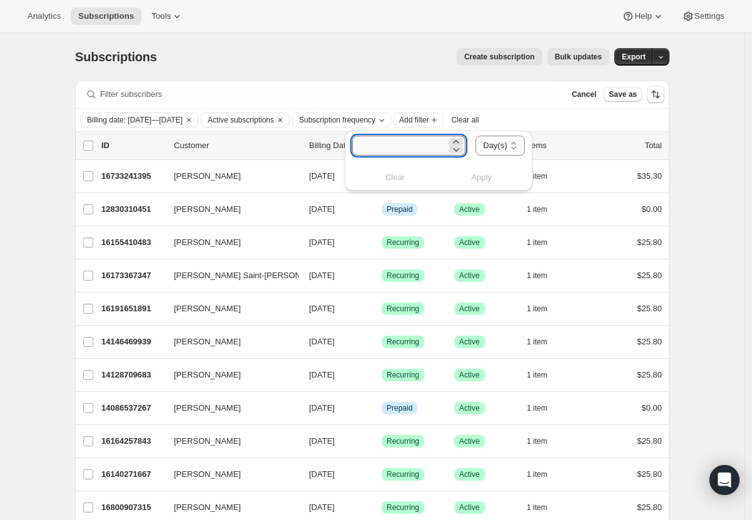
click at [444, 144] on input "number" at bounding box center [399, 146] width 95 height 20
select select "MONTH"
click at [402, 151] on input "number" at bounding box center [395, 146] width 87 height 20
click at [445, 141] on icon at bounding box center [448, 141] width 6 height 3
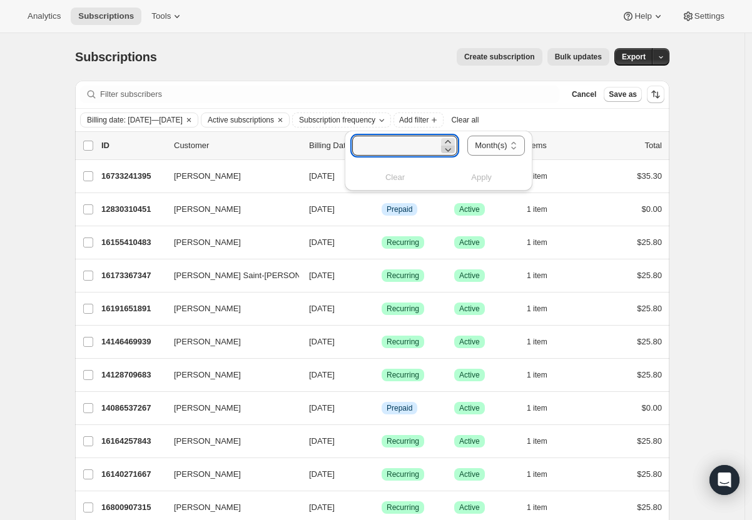
click at [443, 144] on icon at bounding box center [448, 149] width 13 height 13
click at [442, 138] on icon at bounding box center [448, 142] width 13 height 13
click at [431, 146] on input "number" at bounding box center [395, 146] width 87 height 20
type input "2"
click at [485, 177] on span "Apply" at bounding box center [481, 177] width 21 height 13
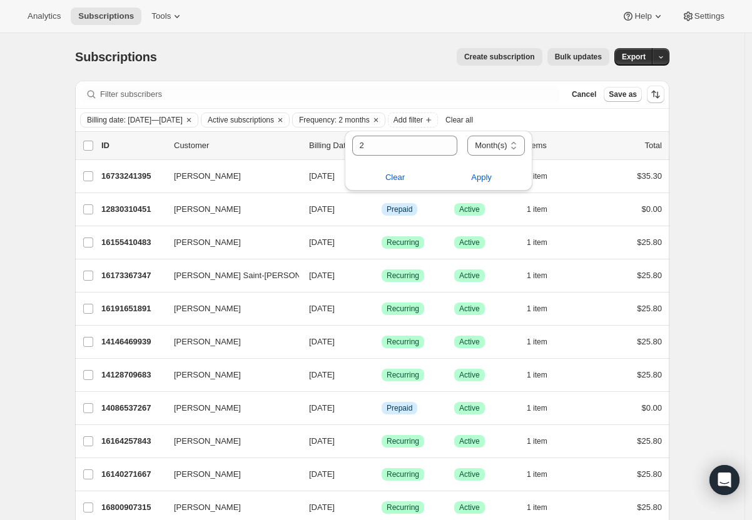
click at [323, 79] on div "Subscriptions. This page is ready Subscriptions Create subscription Bulk update…" at bounding box center [372, 57] width 594 height 48
click at [619, 93] on span "Save as" at bounding box center [622, 94] width 28 height 10
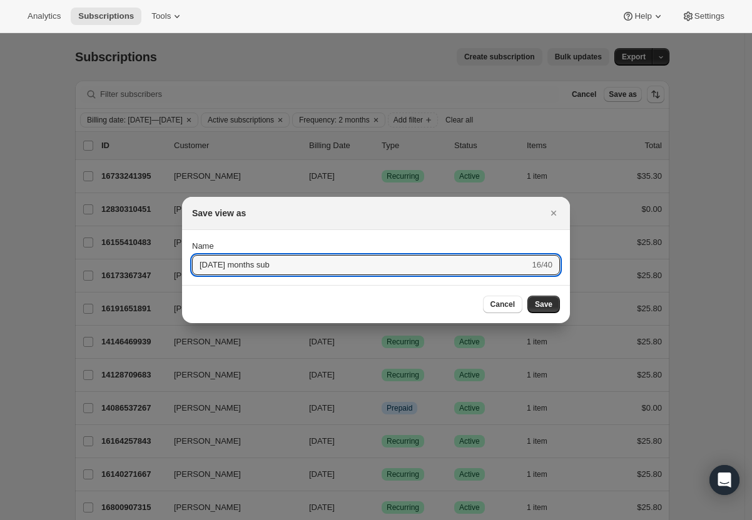
type input "[DATE] months sub"
click at [208, 237] on button "Submit" at bounding box center [210, 236] width 36 height 13
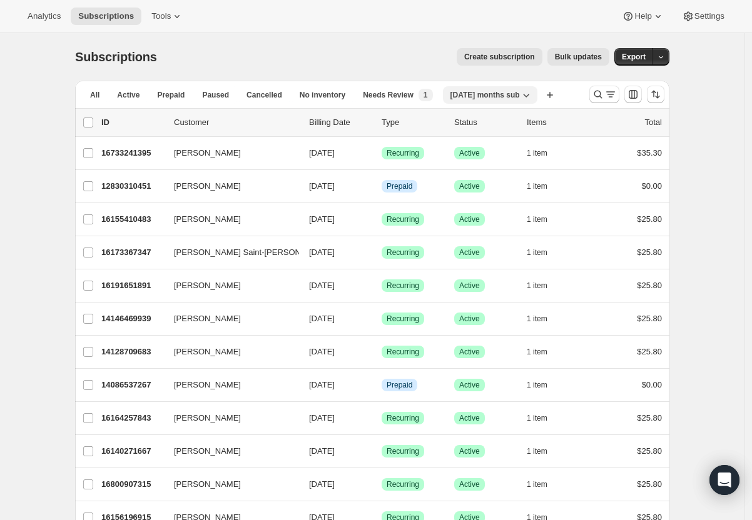
click at [529, 95] on icon "button" at bounding box center [526, 96] width 6 height 4
click at [520, 123] on span "Duplicate view" at bounding box center [499, 120] width 53 height 9
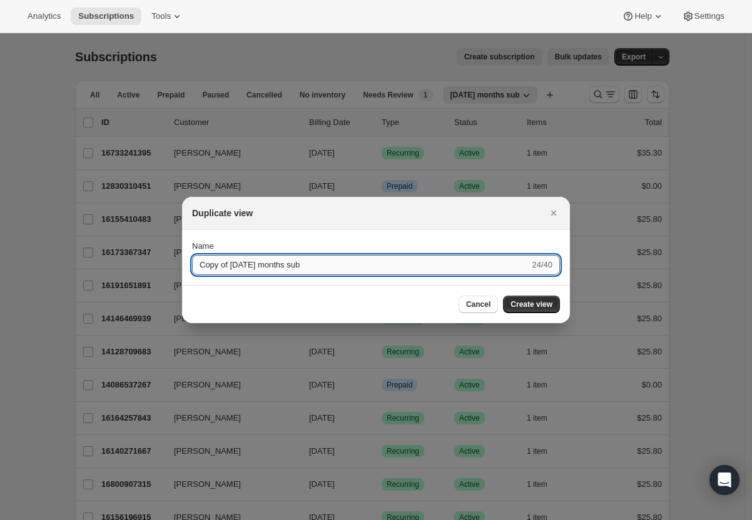
click at [247, 265] on input "Copy of Oct 2 months sub" at bounding box center [360, 265] width 337 height 20
type input "Copy of Oct 3 months sub"
click at [208, 237] on button "Submit" at bounding box center [210, 236] width 36 height 13
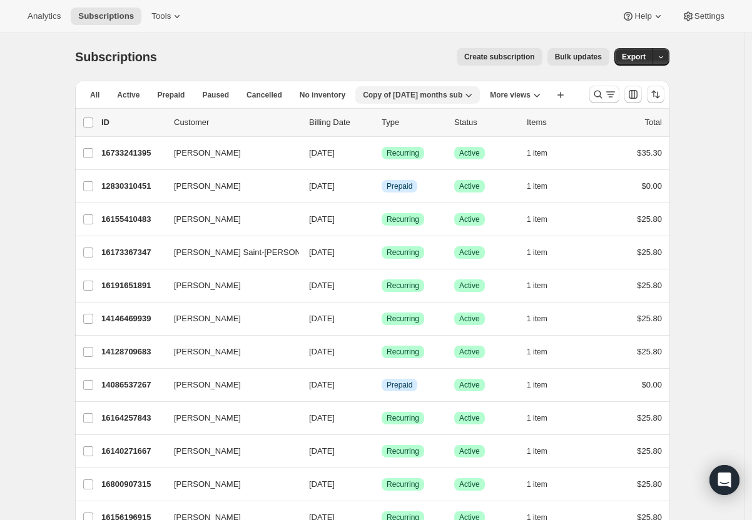
click at [466, 94] on icon "button" at bounding box center [468, 95] width 13 height 13
click at [515, 101] on button "More views" at bounding box center [515, 95] width 66 height 18
click at [515, 99] on span "More views" at bounding box center [510, 95] width 41 height 10
click at [613, 96] on icon "Search and filter results" at bounding box center [610, 94] width 13 height 13
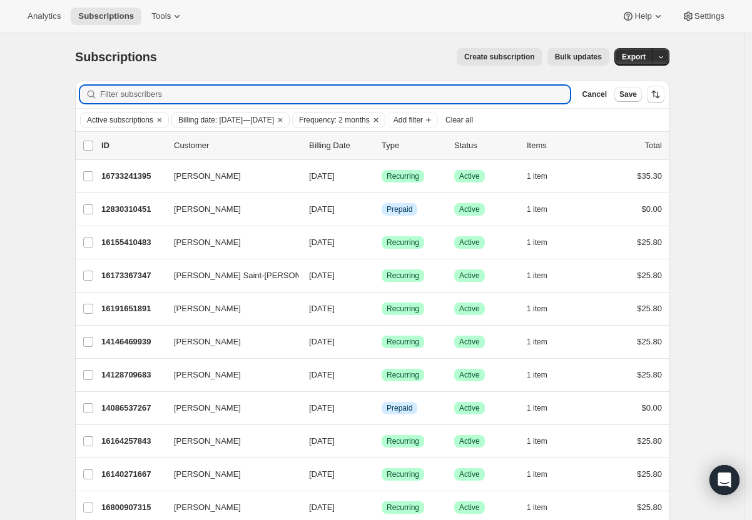
click at [380, 127] on div "Frequency: 2 months" at bounding box center [338, 120] width 93 height 15
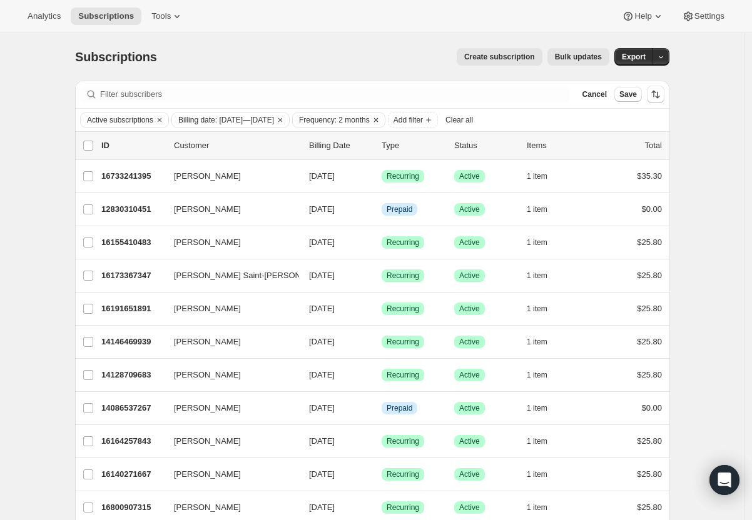
click at [370, 123] on span "Frequency: 2 months" at bounding box center [334, 120] width 71 height 10
select select "MONTH"
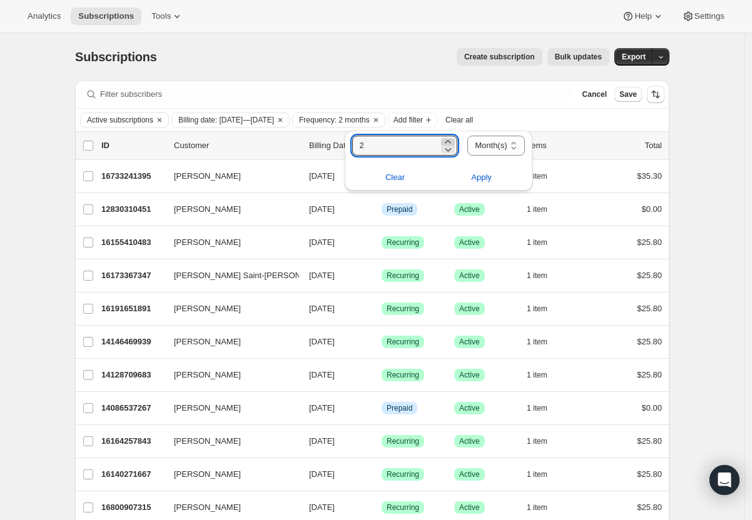
click at [448, 141] on icon at bounding box center [448, 142] width 13 height 13
type input "3"
click at [483, 178] on span "Apply" at bounding box center [481, 177] width 21 height 13
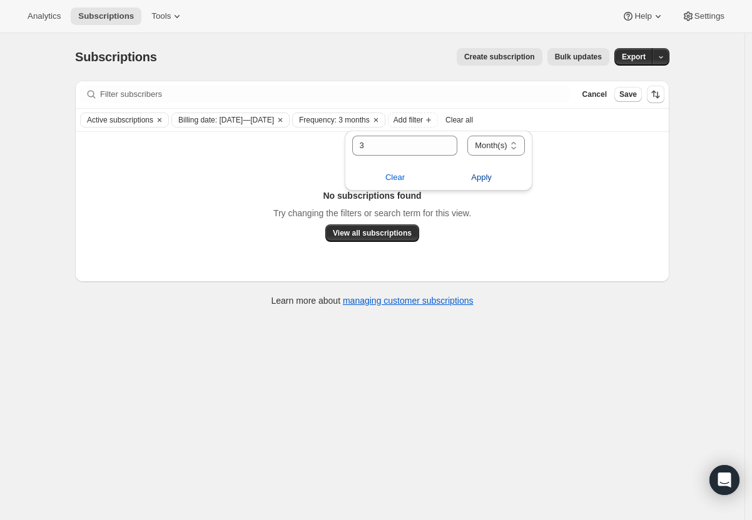
click at [485, 180] on span "Apply" at bounding box center [481, 177] width 21 height 13
click at [567, 238] on div "No subscriptions found Try changing the filters or search term for this view. V…" at bounding box center [372, 207] width 569 height 70
click at [634, 97] on span "Save" at bounding box center [628, 94] width 18 height 10
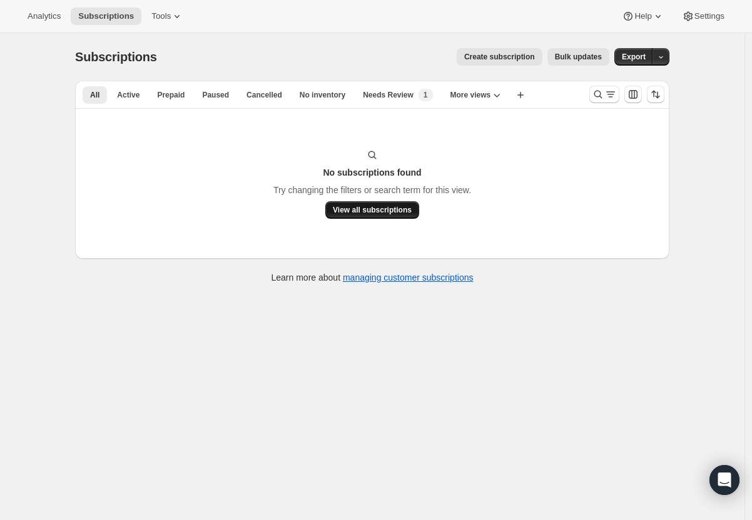
click at [403, 210] on span "View all subscriptions" at bounding box center [372, 210] width 79 height 10
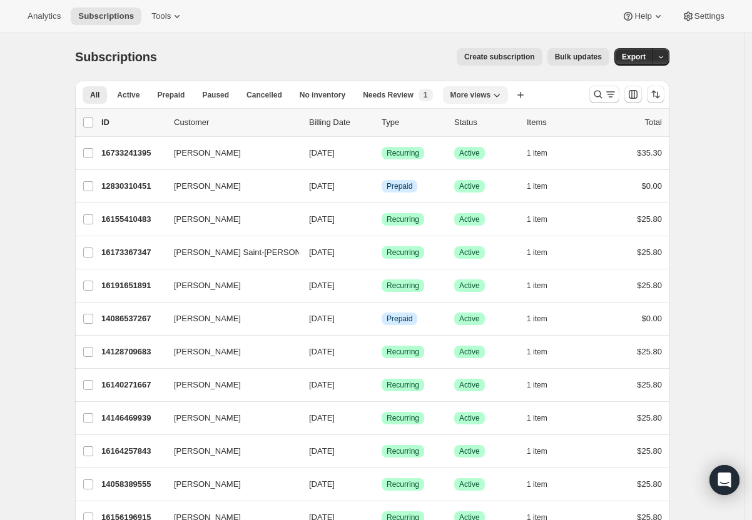
click at [503, 99] on icon "More views" at bounding box center [496, 95] width 13 height 13
click at [513, 144] on button "Copy of [DATE] months sub" at bounding box center [513, 145] width 120 height 23
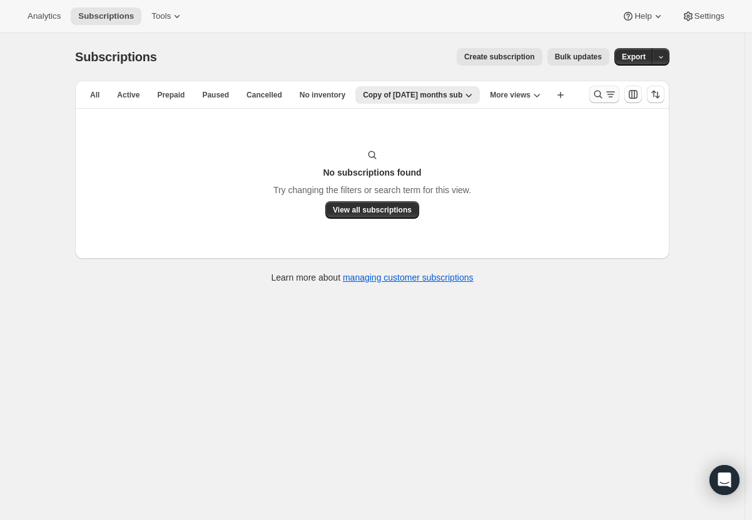
click at [604, 98] on icon "Search and filter results" at bounding box center [598, 94] width 13 height 13
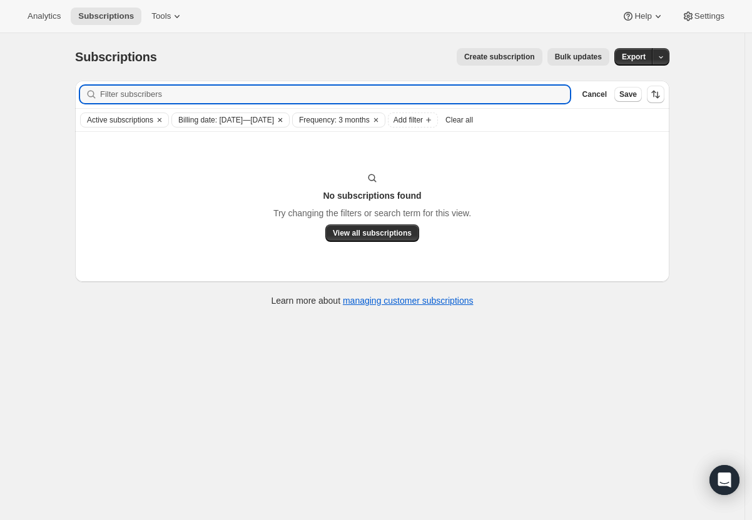
click at [285, 119] on icon "Clear" at bounding box center [280, 120] width 10 height 10
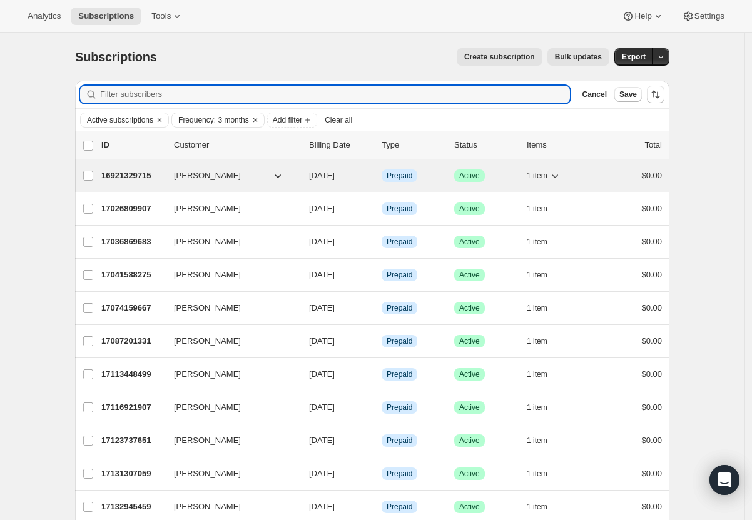
click at [173, 98] on input "Filter subscribers" at bounding box center [335, 95] width 470 height 18
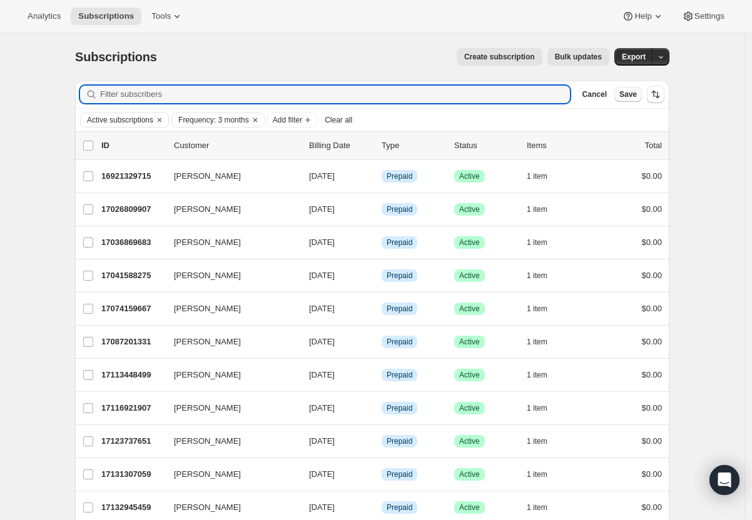
click at [637, 96] on span "Save" at bounding box center [628, 94] width 18 height 10
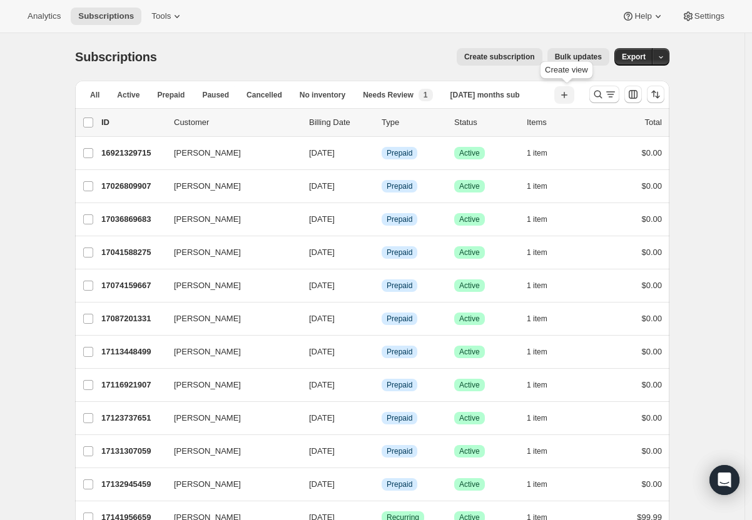
click at [560, 93] on button "Create new view" at bounding box center [564, 95] width 20 height 18
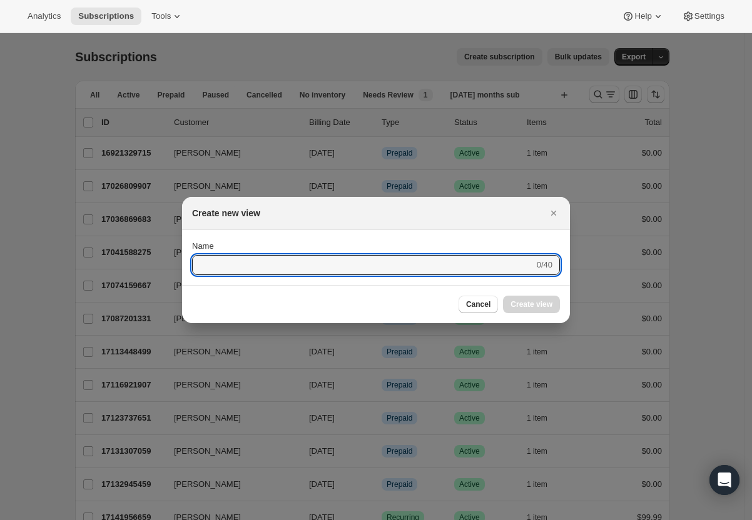
click at [562, 91] on div at bounding box center [376, 260] width 752 height 520
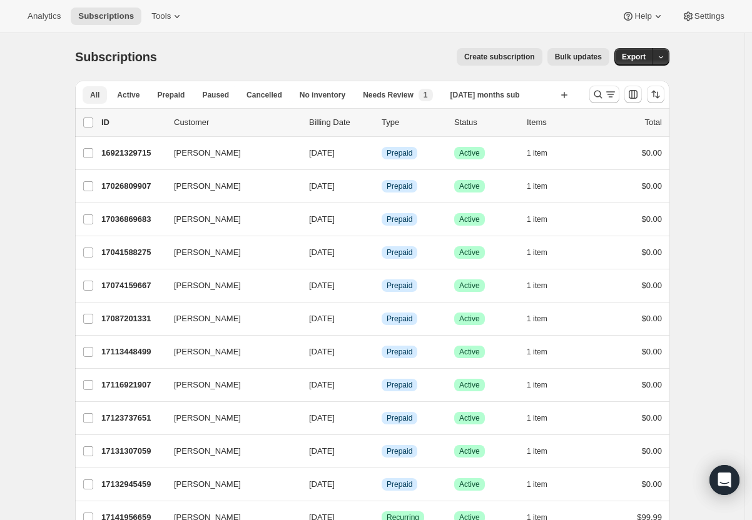
click at [97, 101] on button "All" at bounding box center [95, 95] width 24 height 18
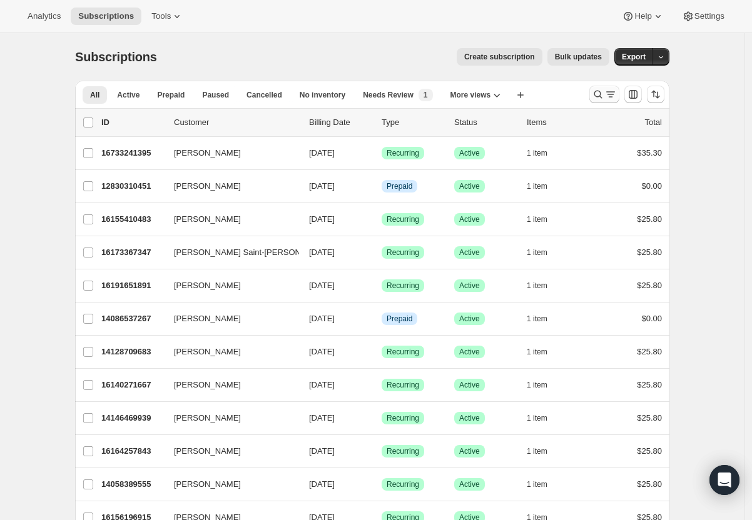
click at [600, 91] on icon "Search and filter results" at bounding box center [598, 95] width 8 height 8
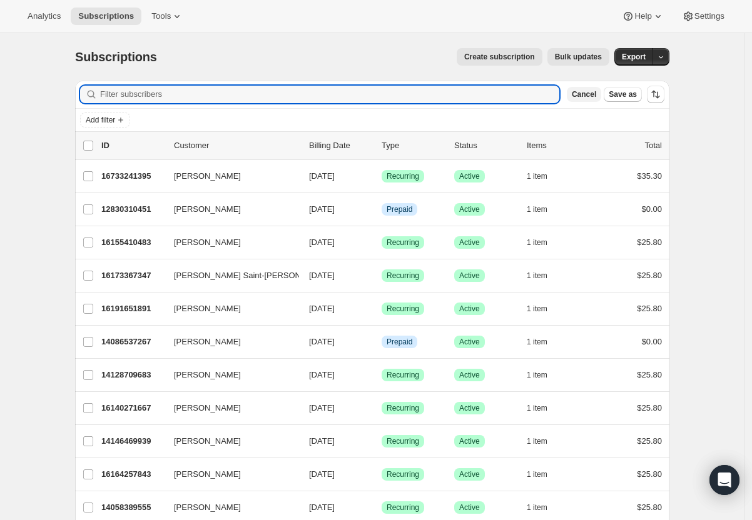
click at [601, 93] on button "Cancel" at bounding box center [584, 94] width 34 height 15
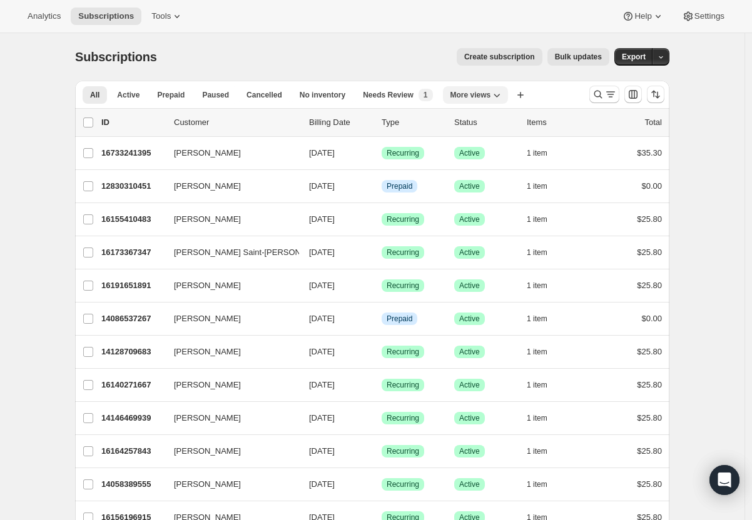
click at [501, 96] on icon "More views" at bounding box center [496, 95] width 13 height 13
click at [505, 151] on button "Copy of [DATE] months sub" at bounding box center [513, 145] width 120 height 23
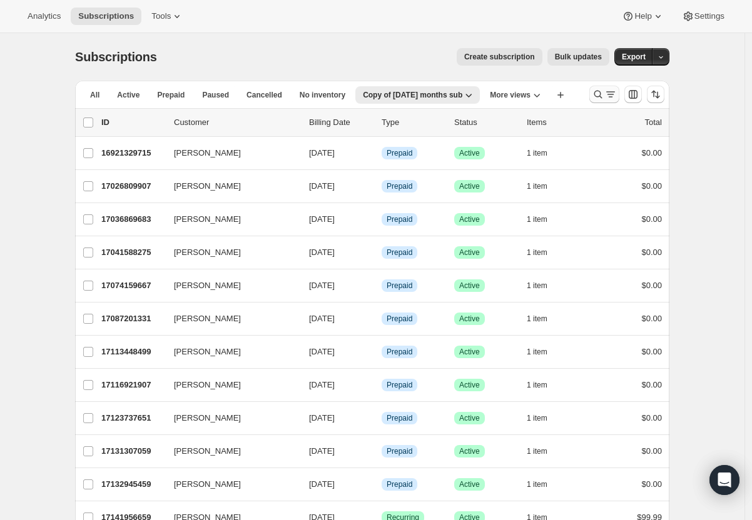
click at [604, 94] on icon "Search and filter results" at bounding box center [598, 94] width 13 height 13
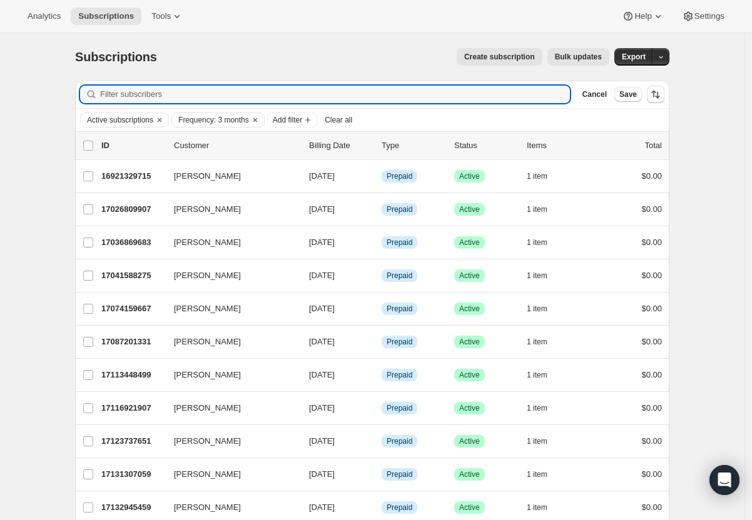
click at [557, 114] on div "Active subscriptions Frequency: 3 months Add filter Clear all" at bounding box center [372, 120] width 584 height 15
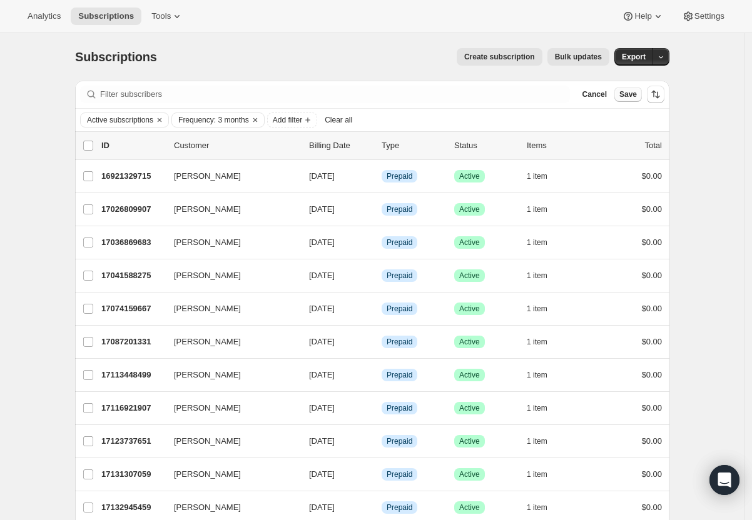
click at [631, 98] on span "Save" at bounding box center [628, 94] width 18 height 10
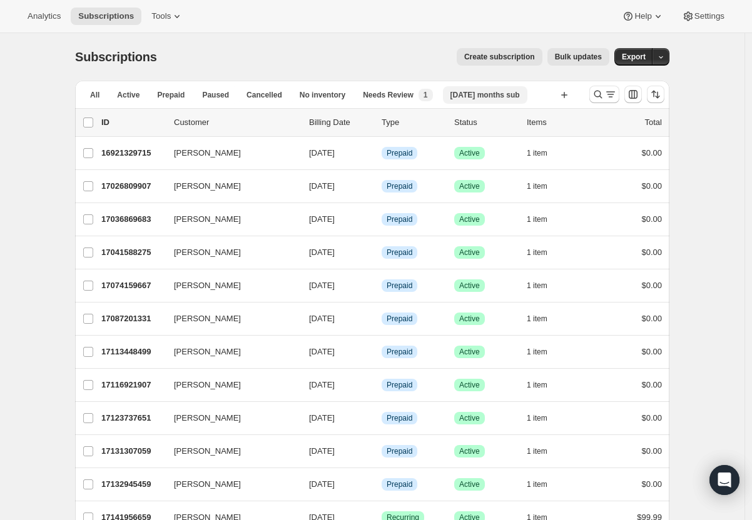
click at [508, 97] on span "[DATE] months sub" at bounding box center [484, 95] width 69 height 10
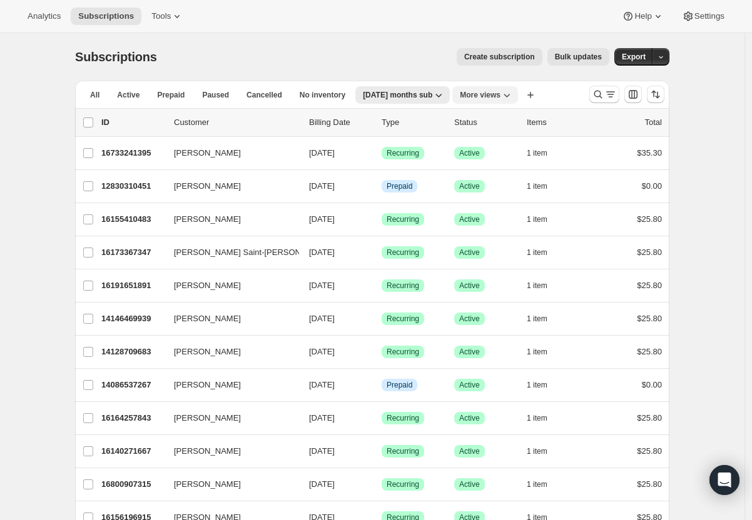
click at [513, 95] on icon "More views" at bounding box center [506, 95] width 13 height 13
click at [517, 144] on button "Copy of Oct 3 months sub" at bounding box center [518, 145] width 120 height 23
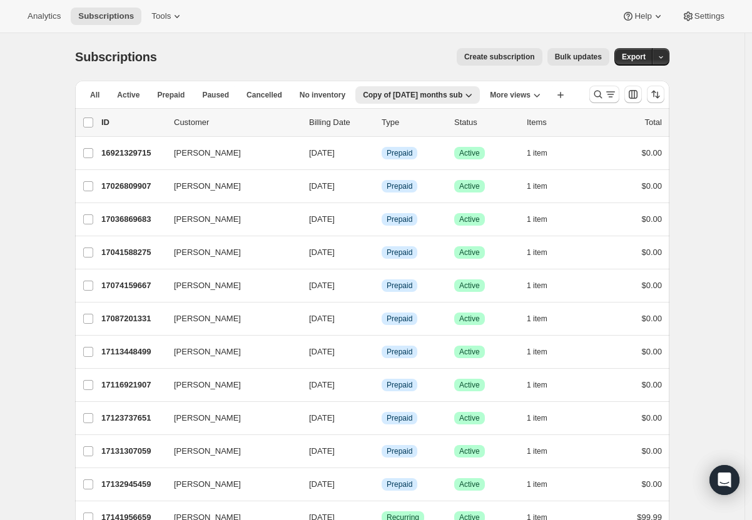
click at [470, 71] on div "Subscriptions. This page is ready Subscriptions Create subscription Bulk update…" at bounding box center [372, 57] width 594 height 48
click at [468, 94] on icon "button" at bounding box center [468, 95] width 13 height 13
click at [448, 141] on span "Rename view" at bounding box center [425, 142] width 49 height 9
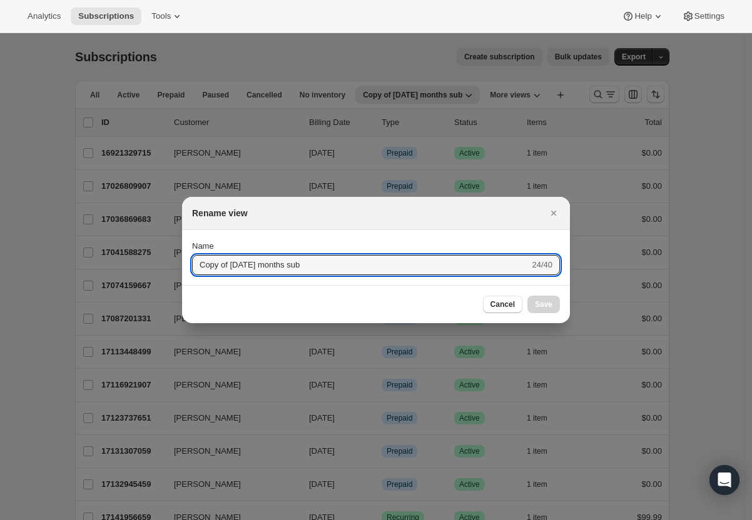
drag, startPoint x: 253, startPoint y: 266, endPoint x: 149, endPoint y: 260, distance: 104.6
type input "3 months subscriptions"
click at [208, 237] on button "Submit" at bounding box center [210, 236] width 36 height 13
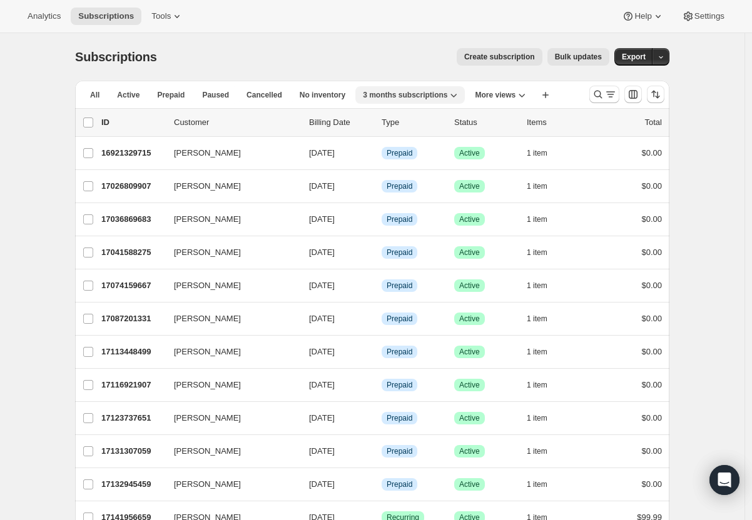
click at [457, 95] on icon "button" at bounding box center [453, 95] width 13 height 13
click at [449, 119] on span "Duplicate view" at bounding box center [422, 120] width 53 height 9
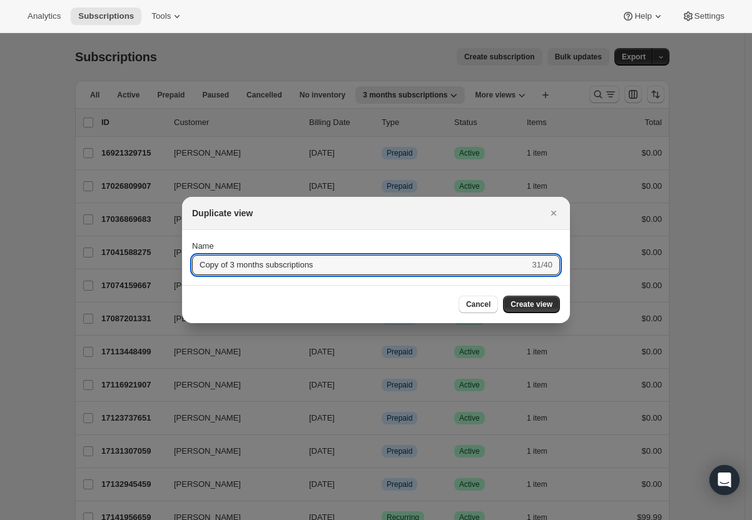
drag, startPoint x: 238, startPoint y: 267, endPoint x: 133, endPoint y: 258, distance: 105.5
type input "2 months subscriptions"
click at [208, 237] on button "Submit" at bounding box center [210, 236] width 36 height 13
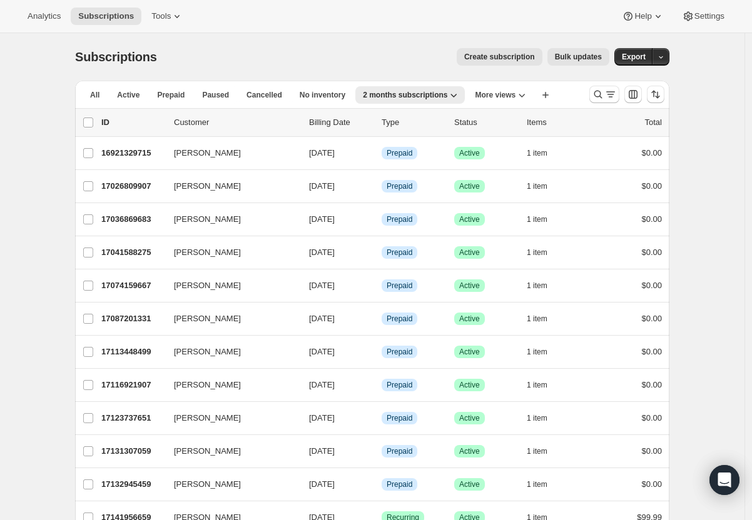
click at [589, 96] on div at bounding box center [626, 94] width 85 height 25
click at [594, 96] on button "Search and filter results" at bounding box center [604, 95] width 30 height 18
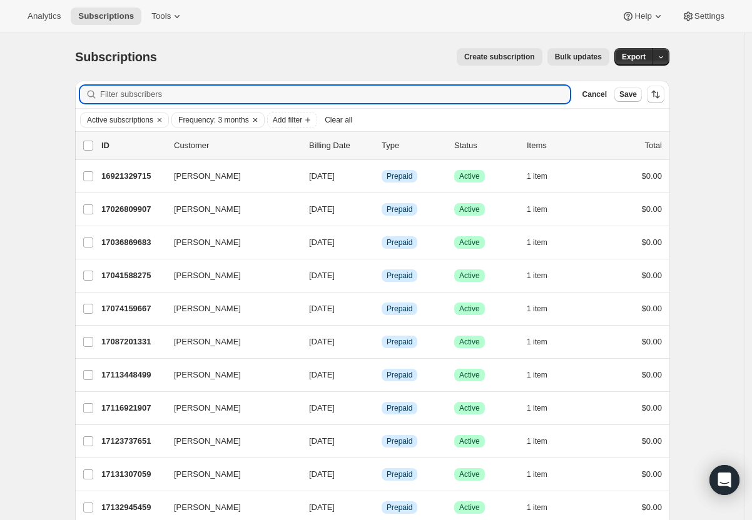
click at [221, 118] on span "Frequency: 3 months" at bounding box center [213, 120] width 71 height 10
select select "MONTH"
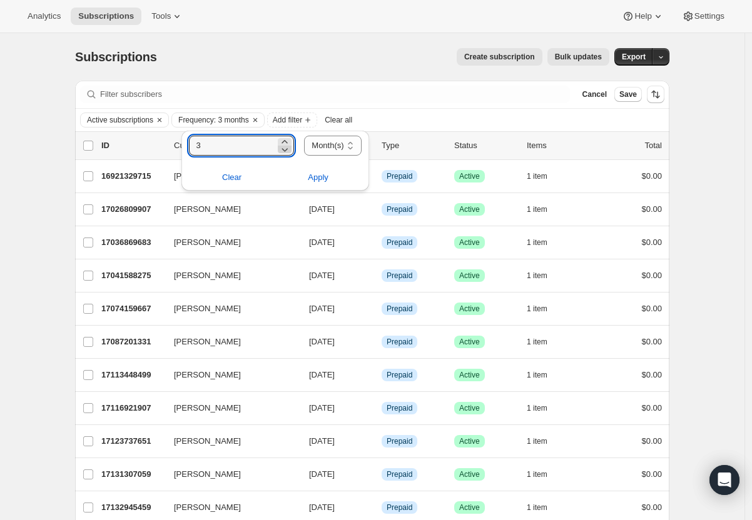
click at [287, 149] on icon at bounding box center [284, 149] width 13 height 13
type input "2"
click at [325, 182] on span "Apply" at bounding box center [318, 177] width 21 height 13
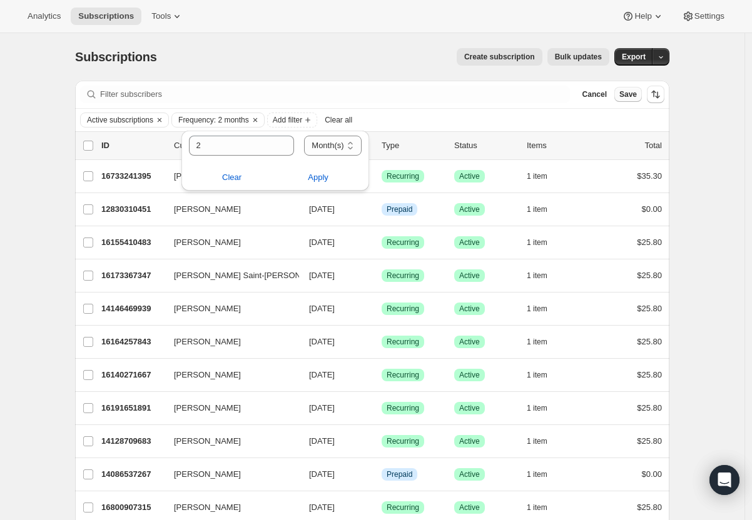
click at [634, 96] on span "Save" at bounding box center [628, 94] width 18 height 10
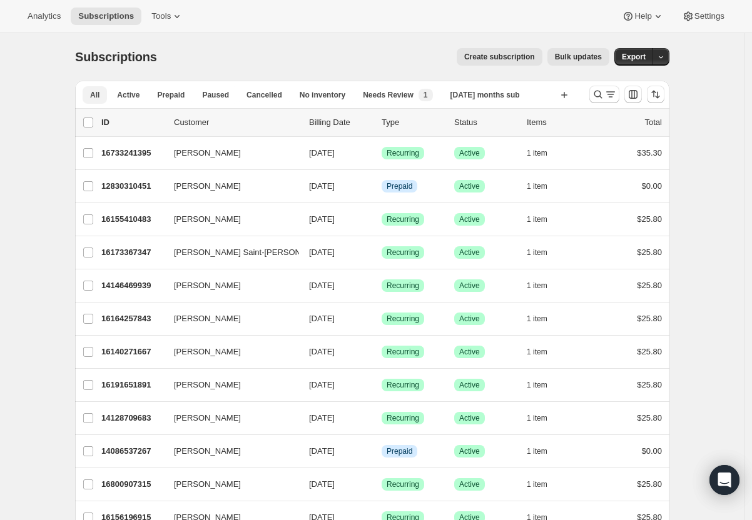
click at [104, 99] on button "All" at bounding box center [95, 95] width 24 height 18
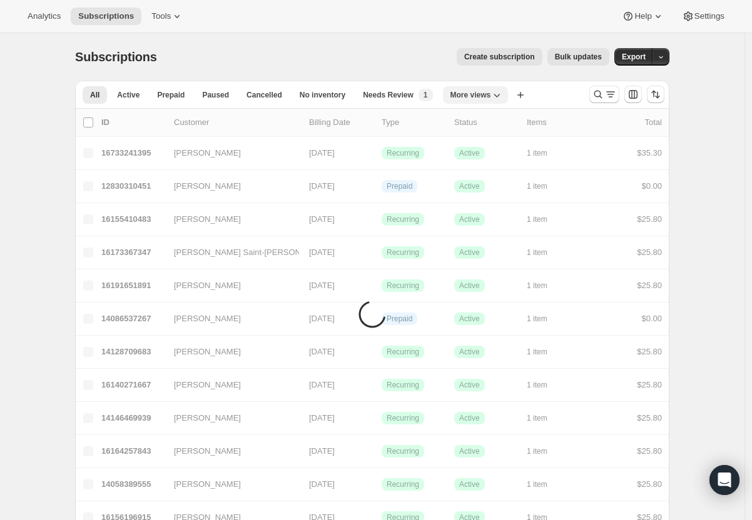
click at [508, 96] on button "More views" at bounding box center [476, 95] width 66 height 18
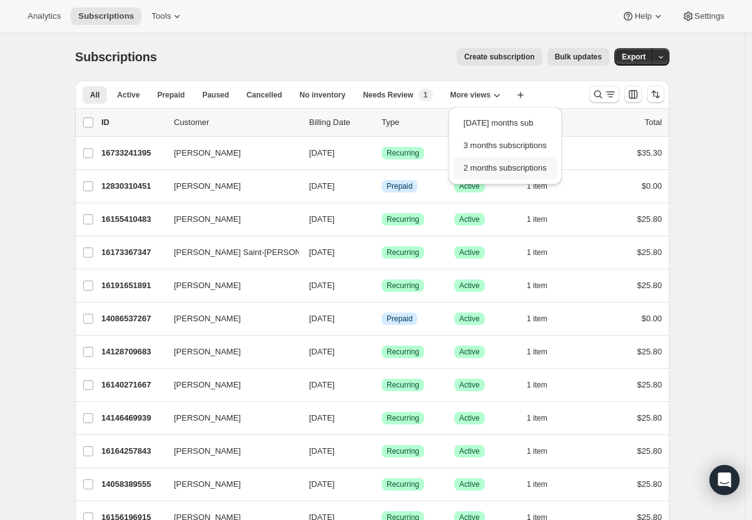
click at [536, 170] on button "2 months subscriptions" at bounding box center [504, 168] width 103 height 23
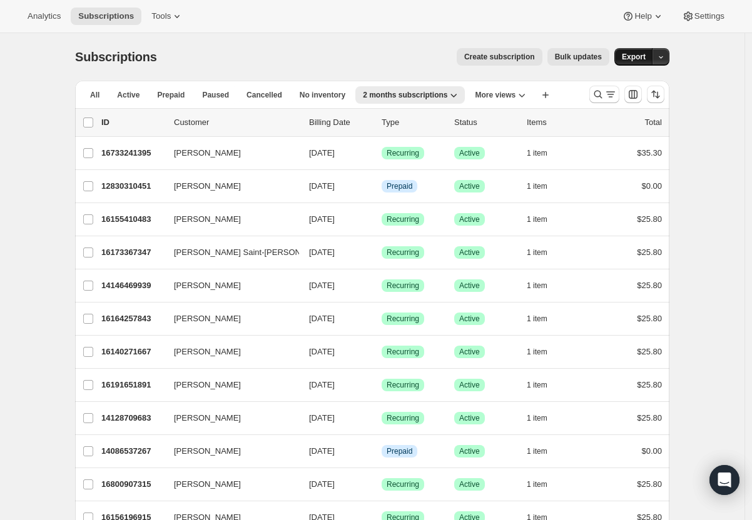
click at [637, 61] on span "Export" at bounding box center [634, 57] width 24 height 10
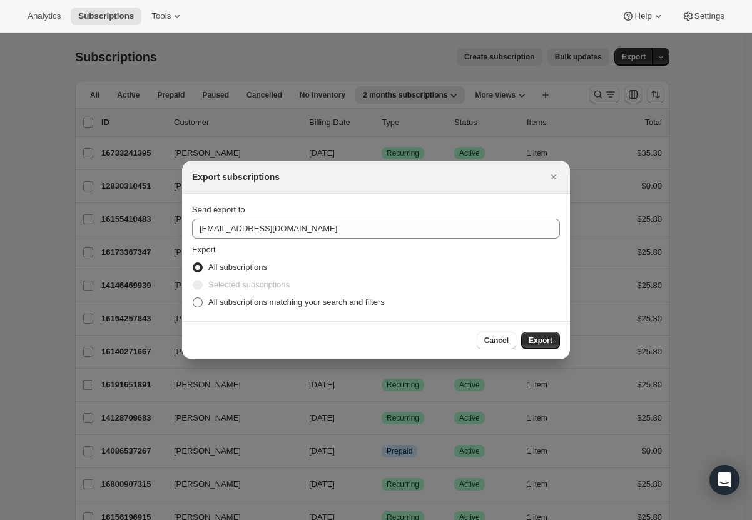
click at [267, 305] on span "All subscriptions matching your search and filters" at bounding box center [296, 302] width 176 height 9
click at [193, 298] on input "All subscriptions matching your search and filters" at bounding box center [193, 298] width 1 height 1
radio input "true"
click at [538, 341] on span "Export" at bounding box center [540, 341] width 24 height 10
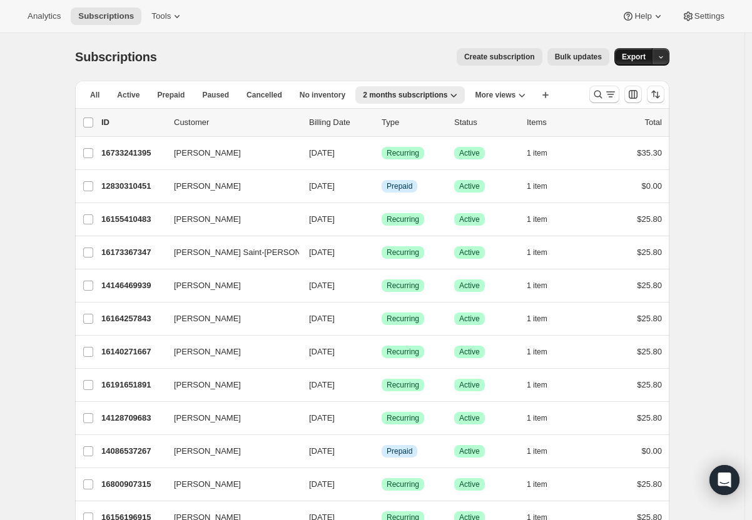
click at [645, 54] on span "Export" at bounding box center [634, 57] width 24 height 10
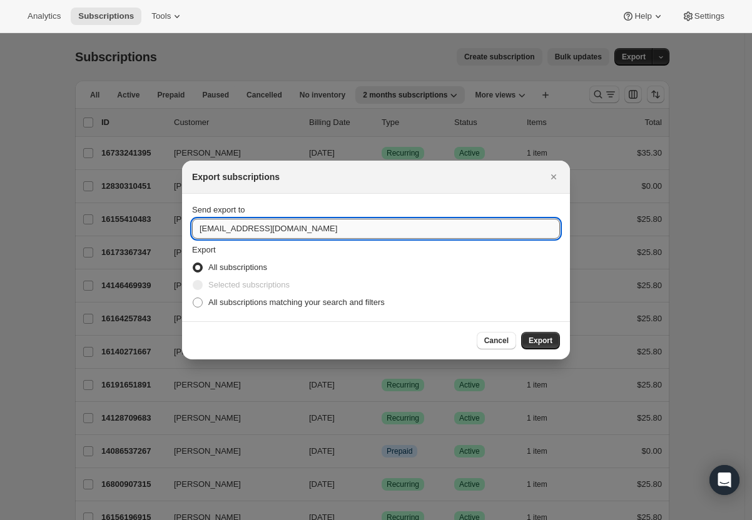
click at [211, 228] on input "[EMAIL_ADDRESS][DOMAIN_NAME]" at bounding box center [376, 229] width 368 height 20
type input "[EMAIL_ADDRESS][DOMAIN_NAME]"
click at [553, 344] on button "Export" at bounding box center [540, 341] width 39 height 18
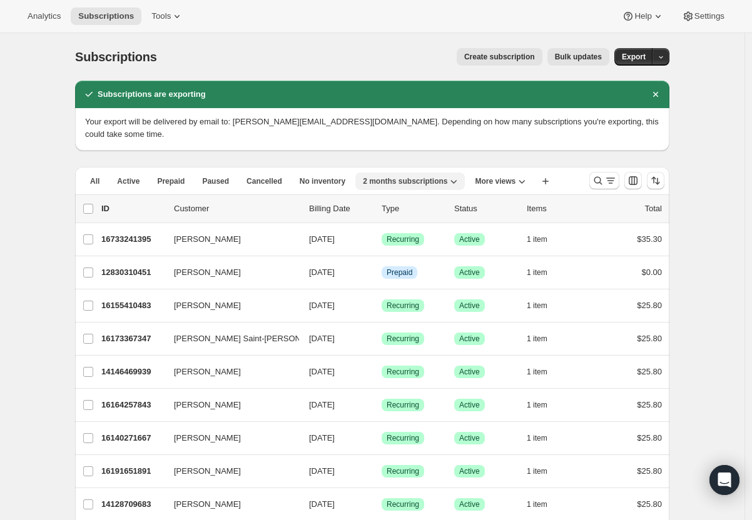
click at [447, 176] on span "2 months subscriptions" at bounding box center [405, 181] width 84 height 10
click at [507, 176] on span "More views" at bounding box center [495, 181] width 41 height 10
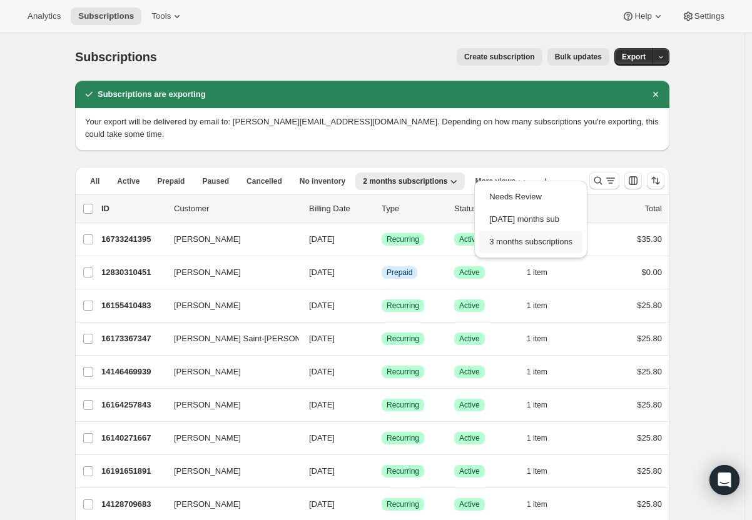
click at [533, 246] on button "3 months subscriptions" at bounding box center [530, 242] width 103 height 23
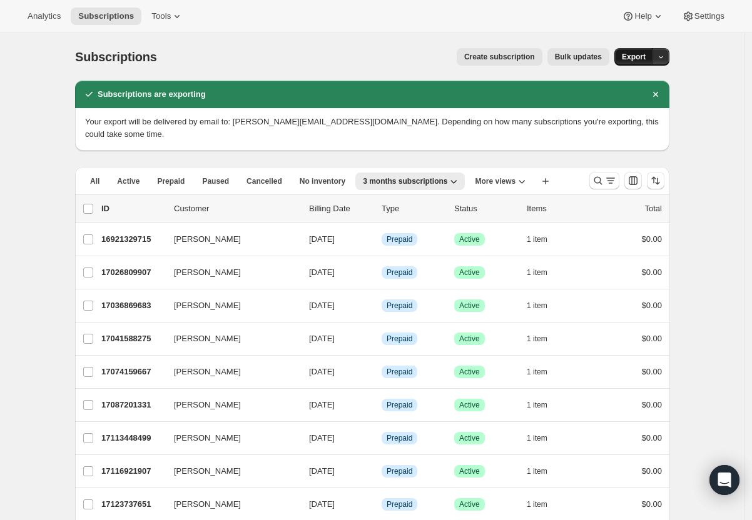
click at [627, 60] on button "Export" at bounding box center [633, 57] width 39 height 18
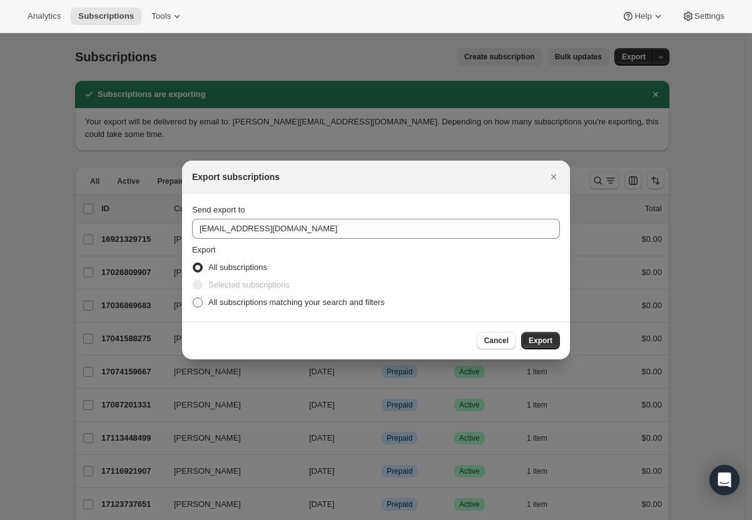
click at [275, 306] on span "All subscriptions matching your search and filters" at bounding box center [296, 302] width 176 height 9
click at [193, 298] on input "All subscriptions matching your search and filters" at bounding box center [193, 298] width 1 height 1
radio input "true"
click at [547, 338] on span "Export" at bounding box center [540, 341] width 24 height 10
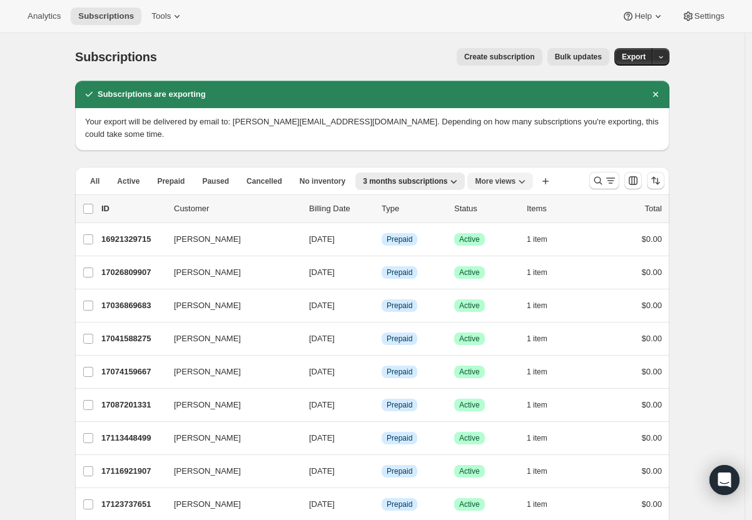
click at [515, 176] on span "More views" at bounding box center [495, 181] width 41 height 10
click at [534, 225] on button "[DATE] months sub" at bounding box center [530, 219] width 103 height 23
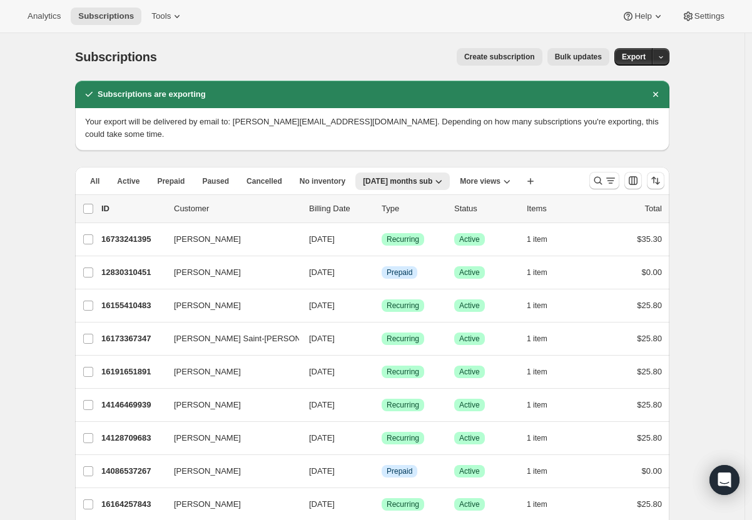
click at [577, 167] on div "All Active Prepaid Paused Cancelled No inventory Needs Review Oct 2 months sub …" at bounding box center [327, 181] width 504 height 28
click at [610, 174] on icon "Search and filter results" at bounding box center [610, 180] width 13 height 13
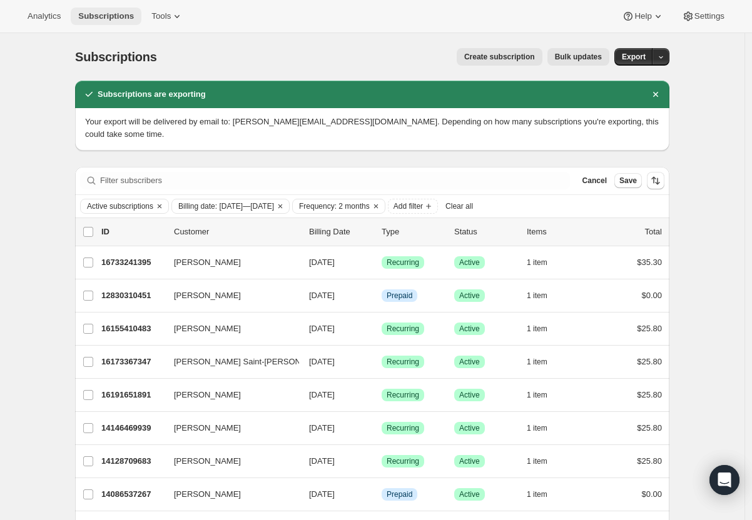
click at [98, 14] on span "Subscriptions" at bounding box center [106, 16] width 56 height 10
click at [98, 15] on span "Subscriptions" at bounding box center [106, 16] width 56 height 10
click at [513, 59] on span "Create subscription" at bounding box center [499, 57] width 71 height 10
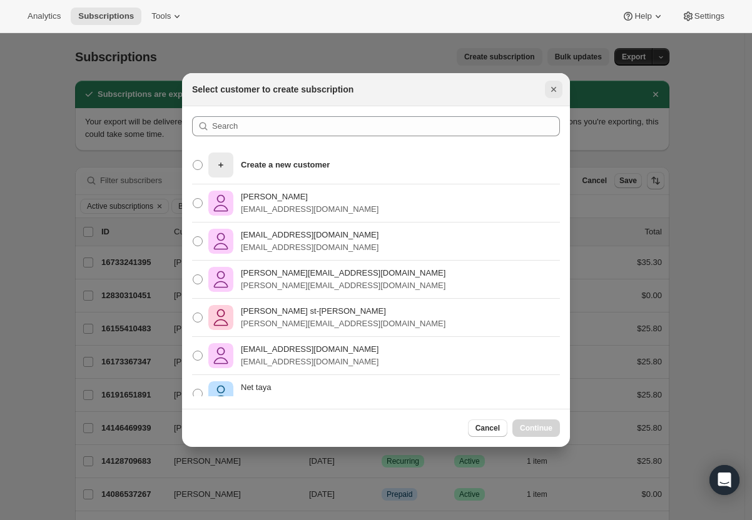
click at [556, 94] on icon "Close" at bounding box center [553, 89] width 13 height 13
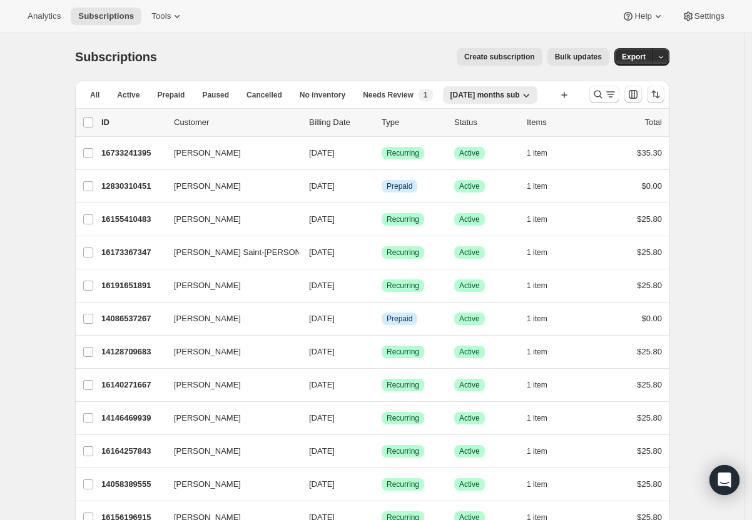
click at [522, 59] on span "Create subscription" at bounding box center [499, 57] width 71 height 10
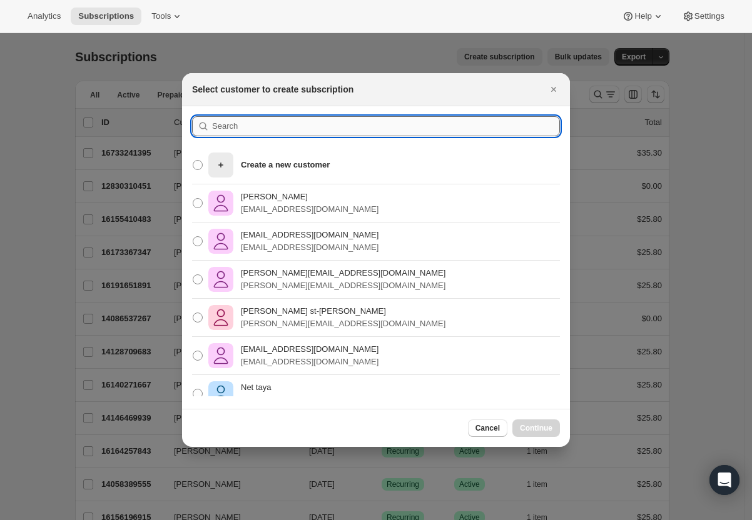
click at [348, 125] on input ":rc:" at bounding box center [386, 126] width 348 height 20
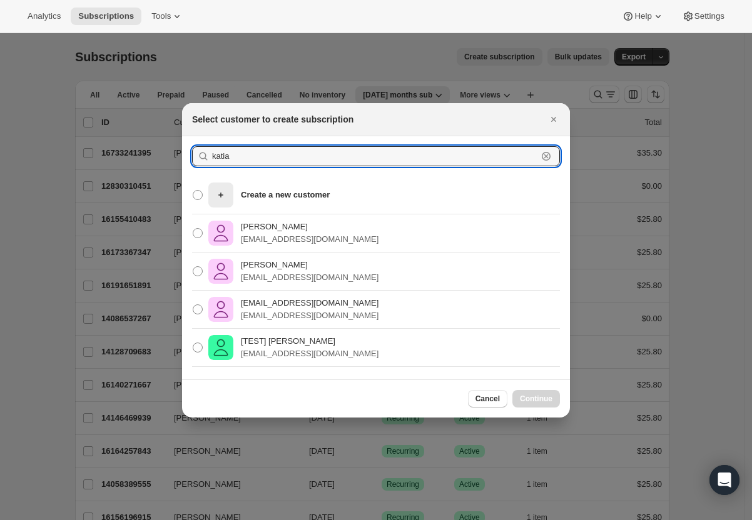
type input "katia"
click at [319, 345] on div "[TEST] [PERSON_NAME] [PERSON_NAME][EMAIL_ADDRESS][DOMAIN_NAME]" at bounding box center [376, 348] width 388 height 38
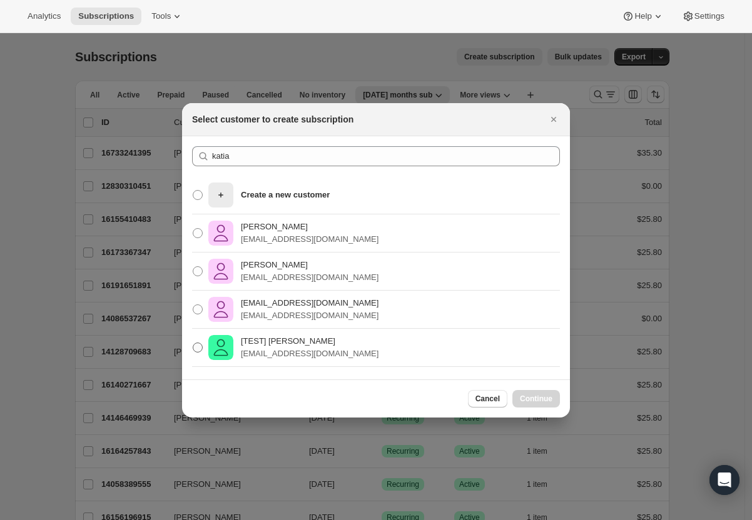
click at [199, 349] on span ":rc:" at bounding box center [198, 348] width 10 height 10
click at [193, 343] on input "[TEST] [PERSON_NAME] [PERSON_NAME][EMAIL_ADDRESS][DOMAIN_NAME]" at bounding box center [193, 343] width 1 height 1
radio input "true"
click at [541, 399] on span "Continue" at bounding box center [536, 399] width 33 height 10
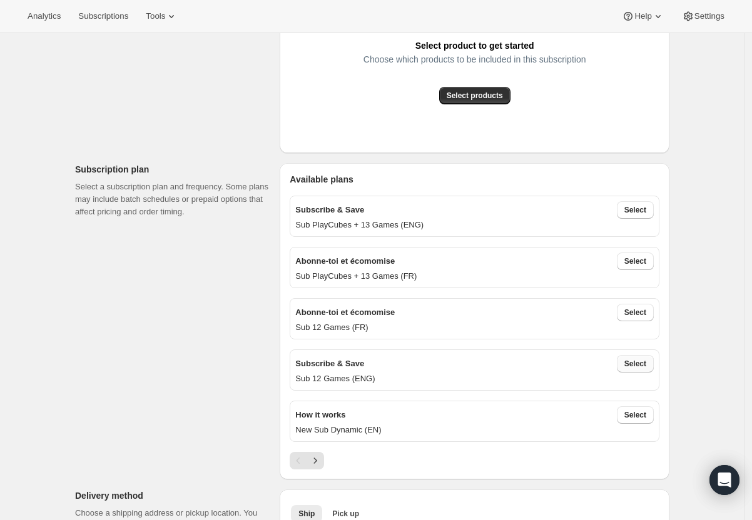
scroll to position [330, 0]
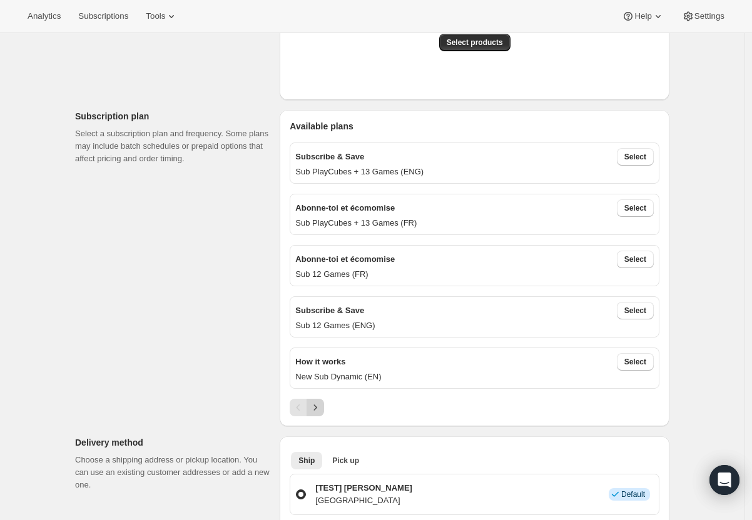
click at [316, 407] on icon "Next" at bounding box center [315, 407] width 13 height 13
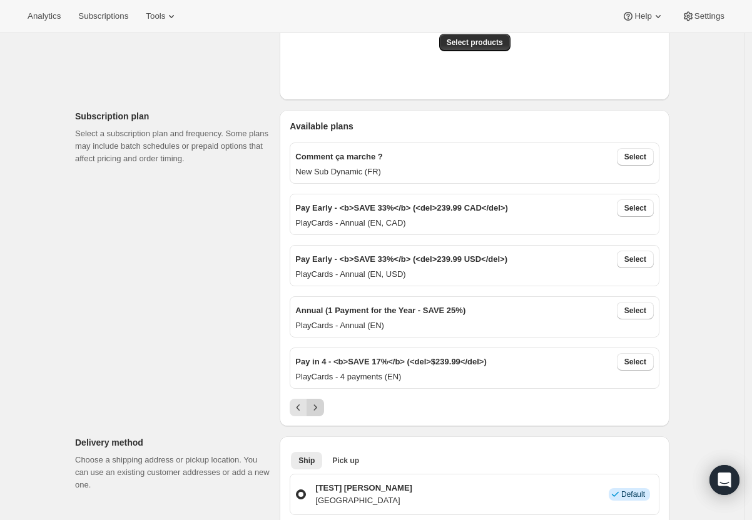
click at [318, 405] on icon "Next" at bounding box center [315, 407] width 13 height 13
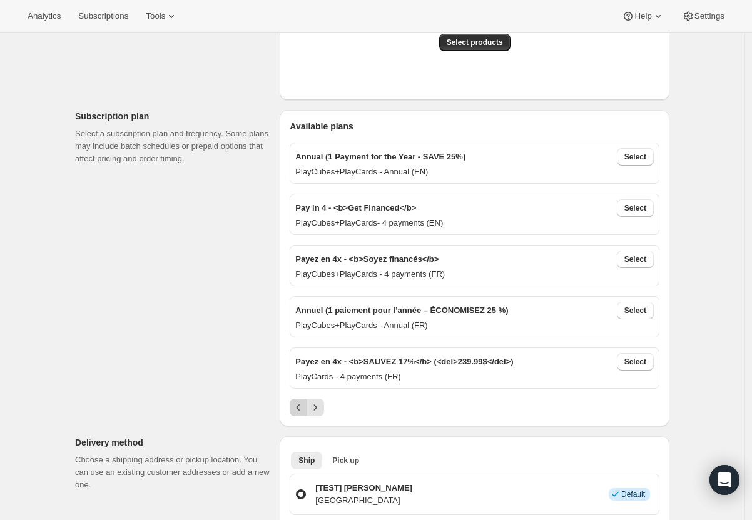
click at [302, 408] on icon "Previous" at bounding box center [298, 407] width 13 height 13
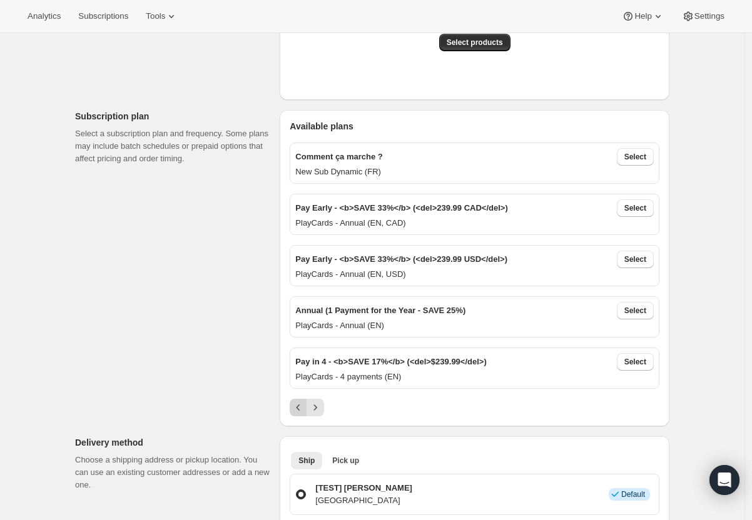
click at [302, 408] on icon "Previous" at bounding box center [298, 407] width 13 height 13
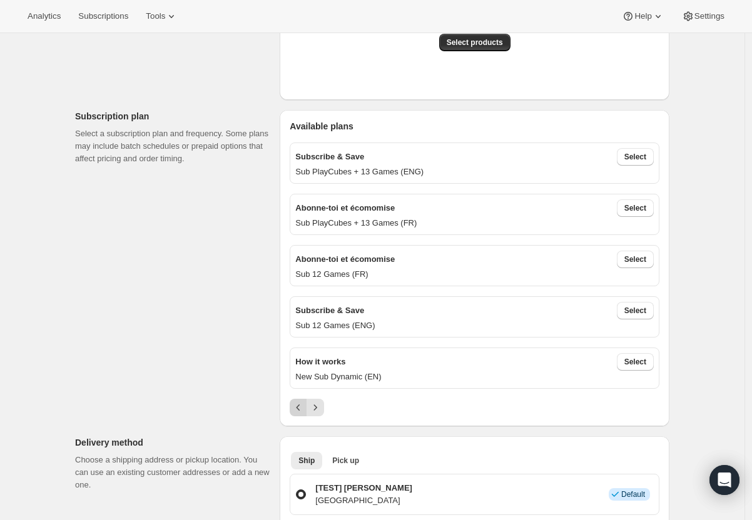
click at [302, 408] on div "Pagination" at bounding box center [299, 408] width 18 height 18
click at [637, 149] on button "Select" at bounding box center [635, 157] width 37 height 18
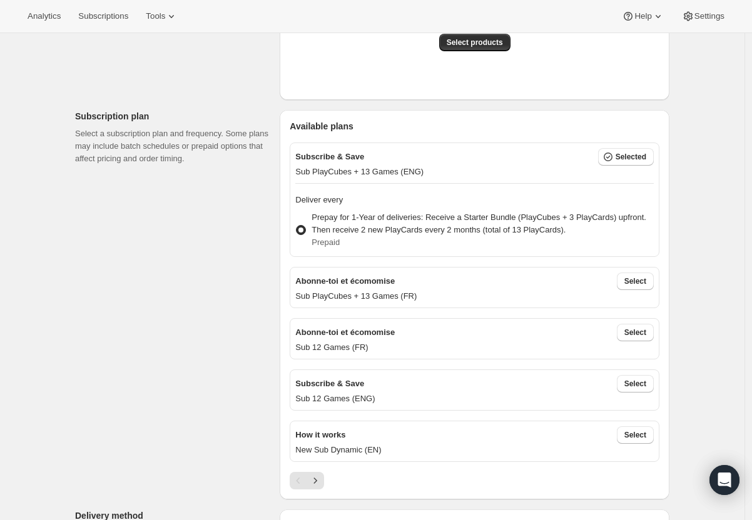
click at [510, 225] on p "Prepay for 1-Year of deliveries: Receive a Starter Bundle (PlayCubes + 3 PlayCa…" at bounding box center [482, 223] width 342 height 25
click at [296, 225] on input "Prepay for 1-Year of deliveries: Receive a Starter Bundle (PlayCubes + 3 PlayCa…" at bounding box center [296, 225] width 1 height 1
click at [627, 159] on span "Selected" at bounding box center [630, 157] width 31 height 10
click at [620, 159] on span "Selected" at bounding box center [630, 157] width 31 height 10
click at [646, 383] on span "Select" at bounding box center [635, 384] width 22 height 10
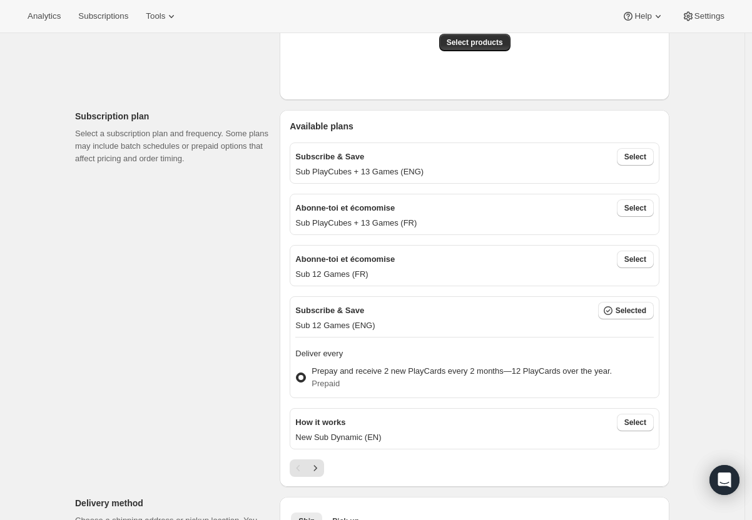
scroll to position [415, 0]
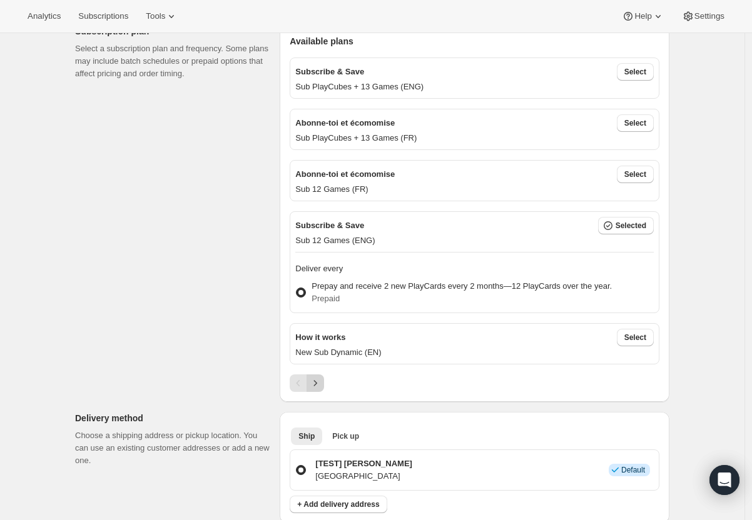
click at [316, 382] on icon "Next" at bounding box center [315, 383] width 13 height 13
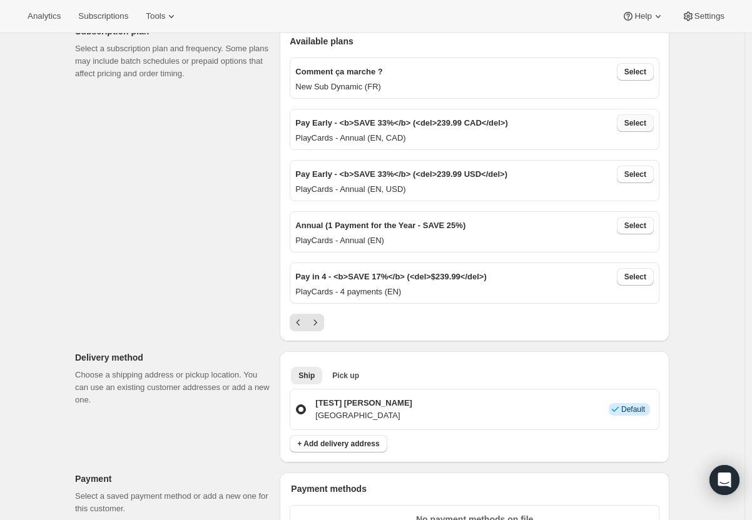
click at [645, 122] on span "Select" at bounding box center [635, 123] width 22 height 10
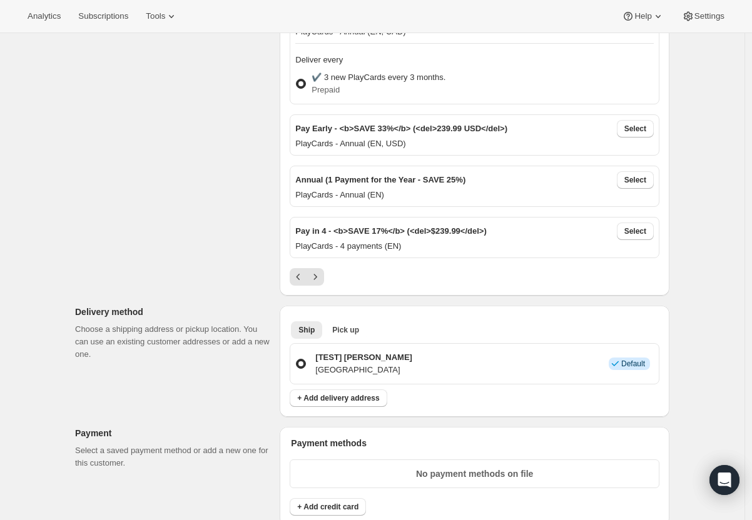
scroll to position [661, 0]
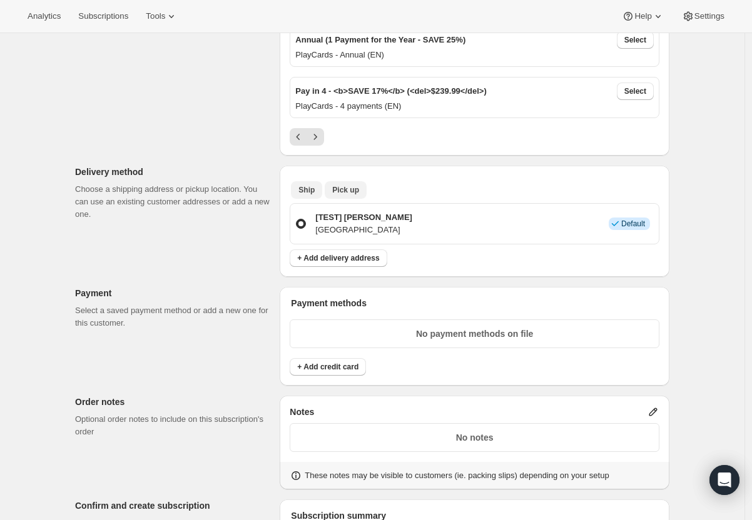
click at [358, 185] on span "Pick up" at bounding box center [345, 190] width 27 height 10
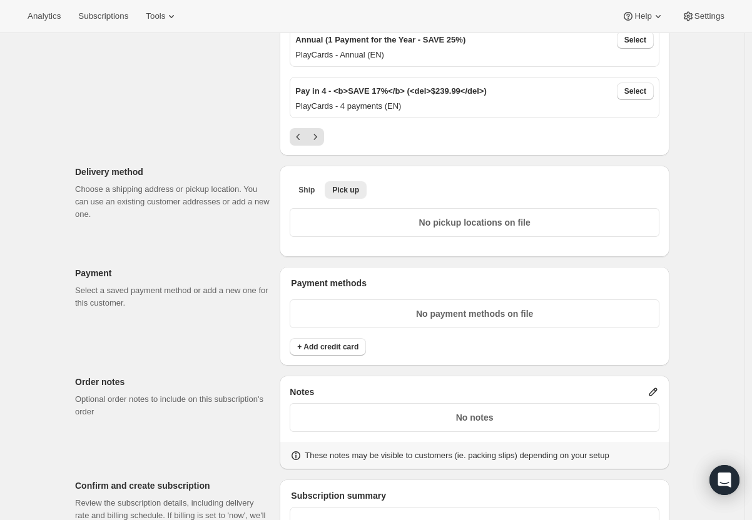
click at [523, 221] on p "No pickup locations on file" at bounding box center [474, 222] width 353 height 13
drag, startPoint x: 316, startPoint y: 191, endPoint x: 324, endPoint y: 225, distance: 34.1
click at [323, 225] on div "Ship Pick up More views Ship Pick up More views No pickup locations on file" at bounding box center [475, 211] width 370 height 71
click at [313, 188] on span "Ship" at bounding box center [306, 190] width 16 height 10
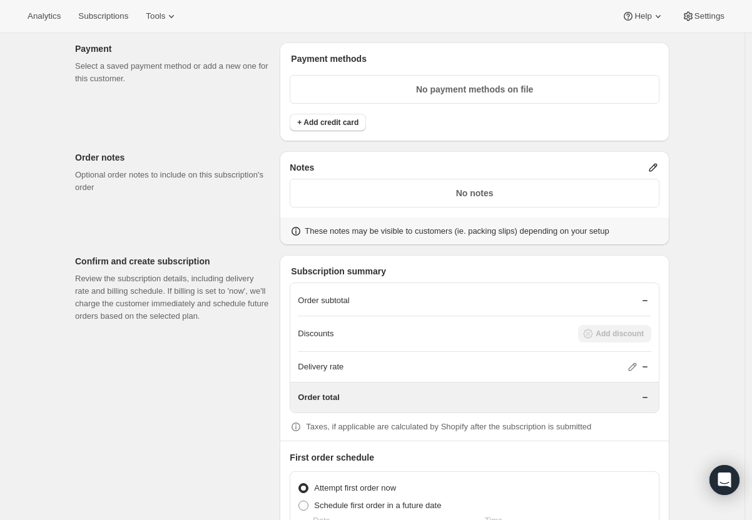
scroll to position [686, 0]
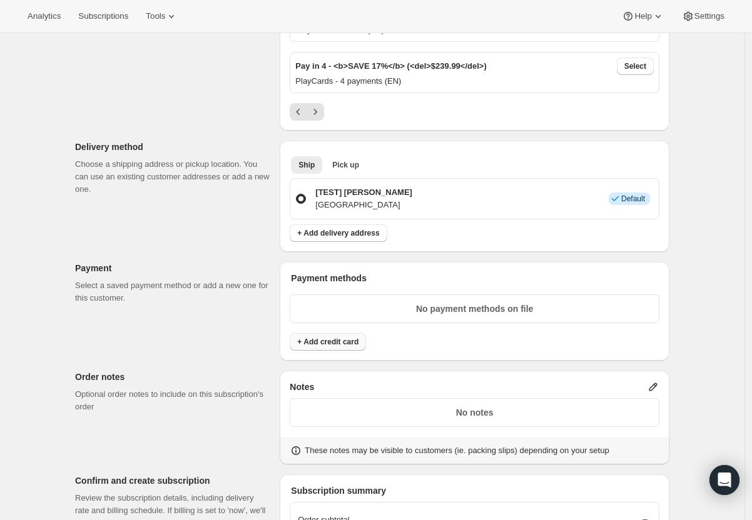
click at [349, 337] on span "+ Add credit card" at bounding box center [327, 342] width 61 height 10
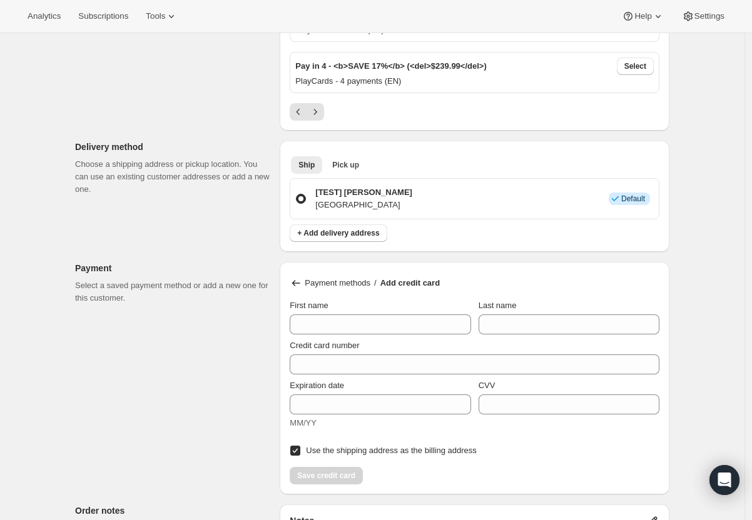
click at [334, 475] on div "Save credit card" at bounding box center [475, 472] width 370 height 25
click at [389, 201] on p "[GEOGRAPHIC_DATA]" at bounding box center [363, 205] width 97 height 13
click at [296, 194] on input "[TEST] [PERSON_NAME] Canada Info Default" at bounding box center [296, 194] width 1 height 1
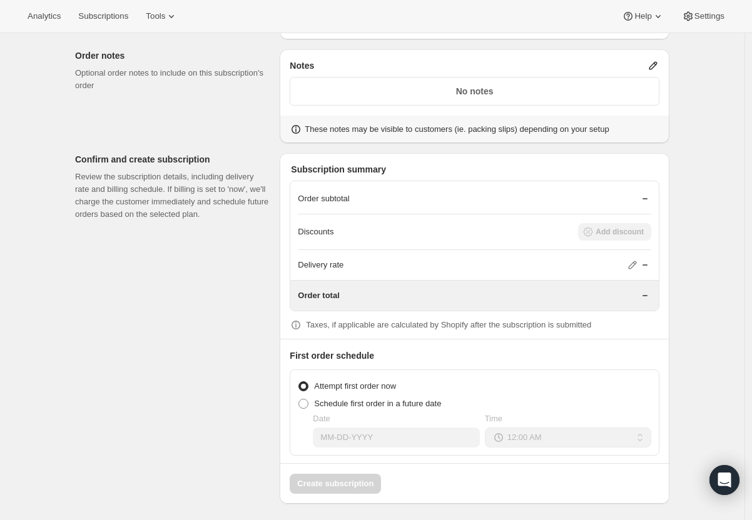
scroll to position [0, 0]
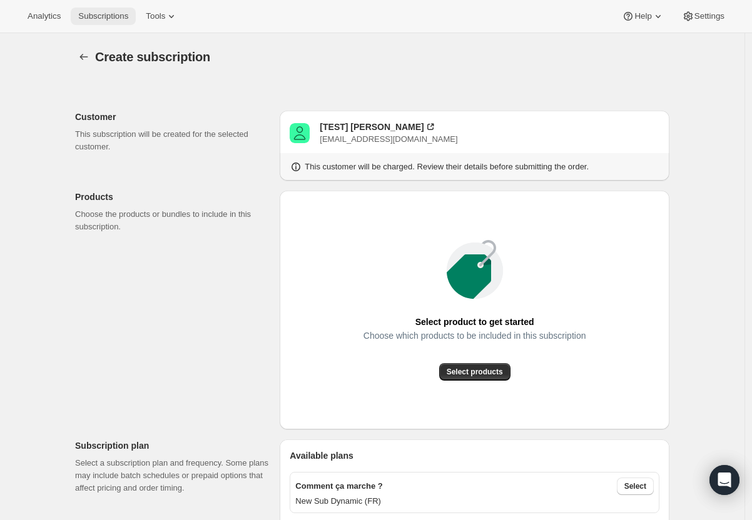
click at [99, 20] on span "Subscriptions" at bounding box center [103, 16] width 50 height 10
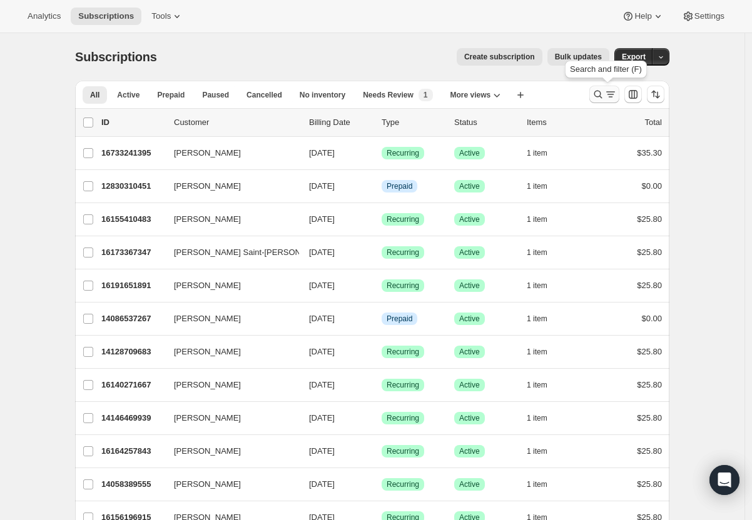
click at [604, 98] on icon "Search and filter results" at bounding box center [598, 94] width 13 height 13
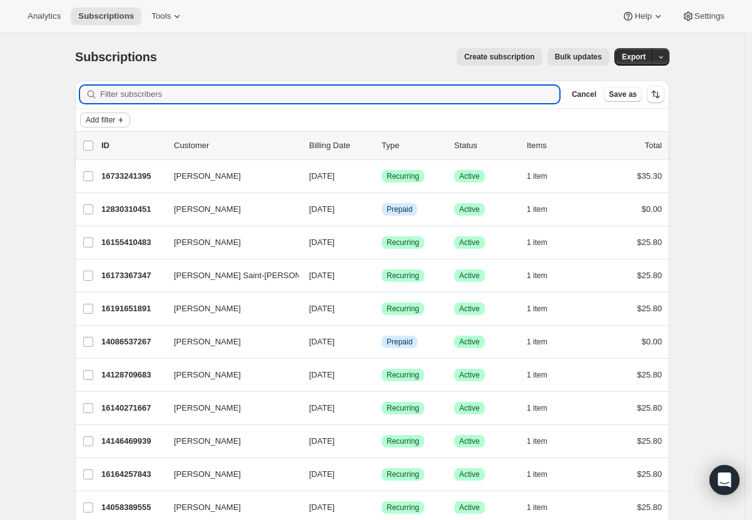
click at [130, 118] on button "Add filter" at bounding box center [105, 120] width 50 height 15
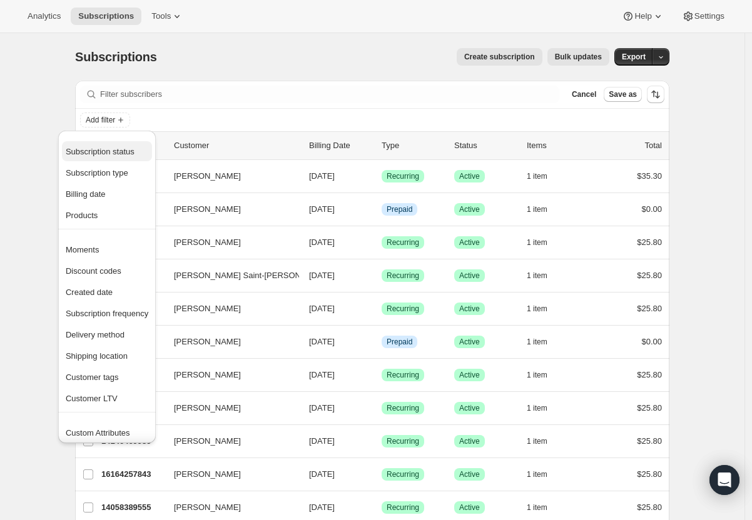
click at [131, 154] on span "Subscription status" at bounding box center [100, 151] width 69 height 9
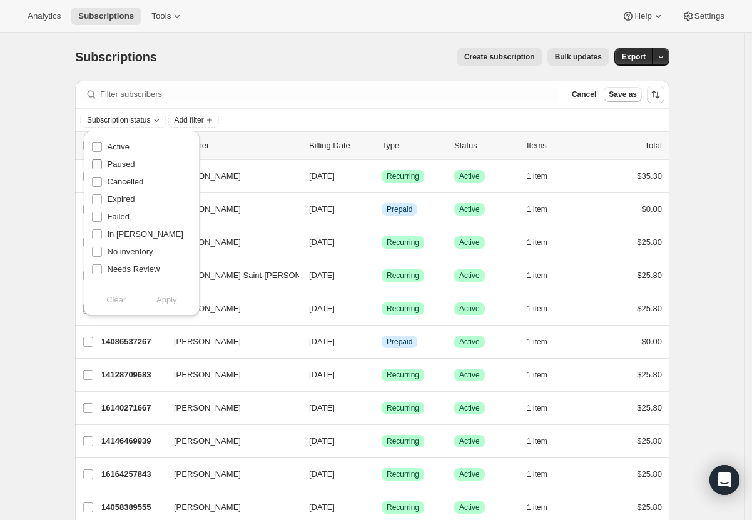
click at [121, 169] on span "Paused" at bounding box center [122, 164] width 28 height 13
click at [102, 169] on input "Paused" at bounding box center [97, 164] width 10 height 10
checkbox input "true"
click at [123, 183] on span "Cancelled" at bounding box center [126, 181] width 36 height 9
click at [102, 183] on input "Cancelled" at bounding box center [97, 182] width 10 height 10
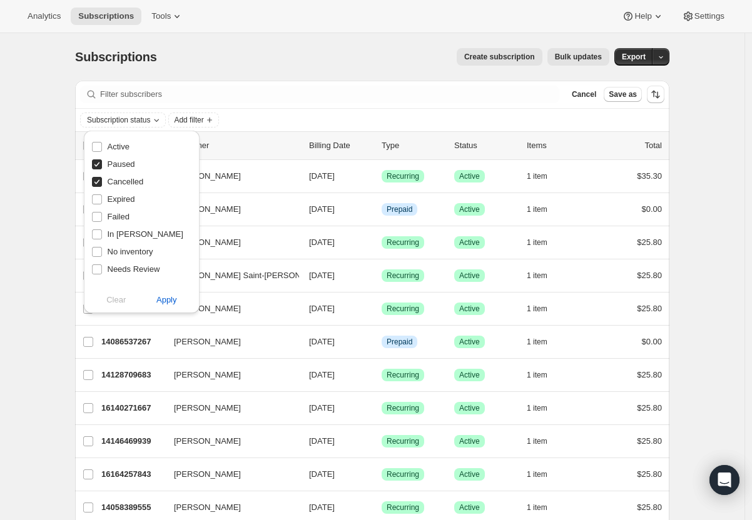
click at [100, 183] on input "Cancelled" at bounding box center [97, 182] width 10 height 10
checkbox input "false"
click at [170, 299] on span "Apply" at bounding box center [166, 300] width 21 height 13
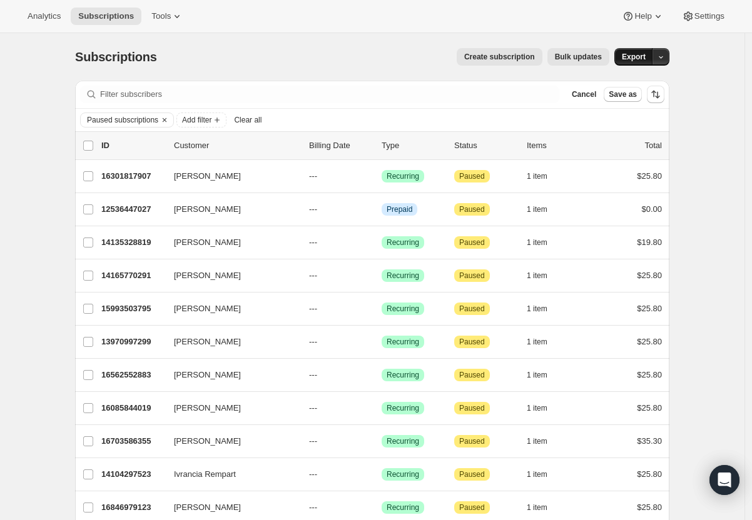
click at [637, 58] on span "Export" at bounding box center [634, 57] width 24 height 10
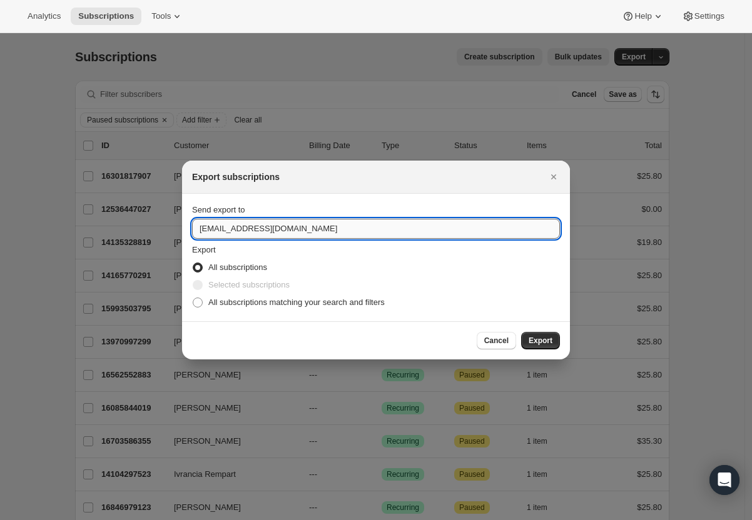
click at [206, 232] on input "[EMAIL_ADDRESS][DOMAIN_NAME]" at bounding box center [376, 229] width 368 height 20
type input "[EMAIL_ADDRESS][DOMAIN_NAME]"
click at [543, 344] on span "Export" at bounding box center [540, 341] width 24 height 10
